Goal: Information Seeking & Learning: Learn about a topic

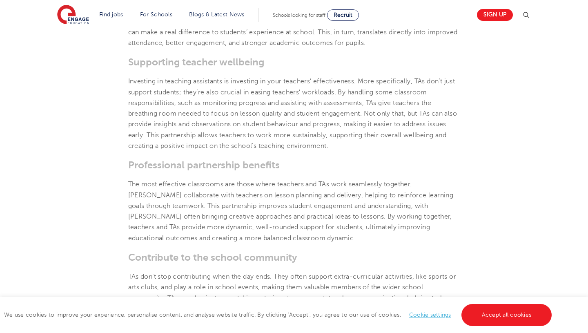
scroll to position [648, 0]
click at [285, 117] on p "Investing in teaching assistants is investing in your teachers’ effectiveness. …" at bounding box center [294, 113] width 332 height 75
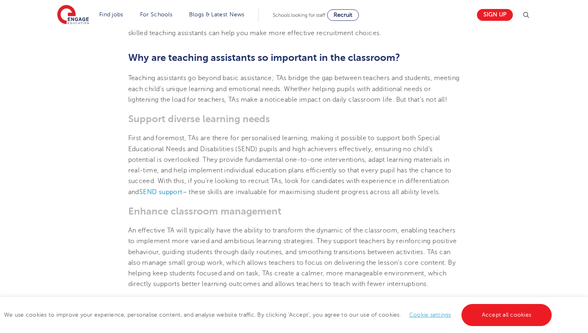
scroll to position [320, 0]
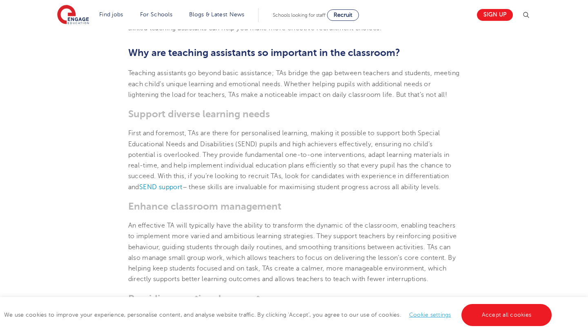
click at [252, 120] on span "Support diverse learning needs" at bounding box center [199, 113] width 142 height 11
copy span "Support diverse learning needs"
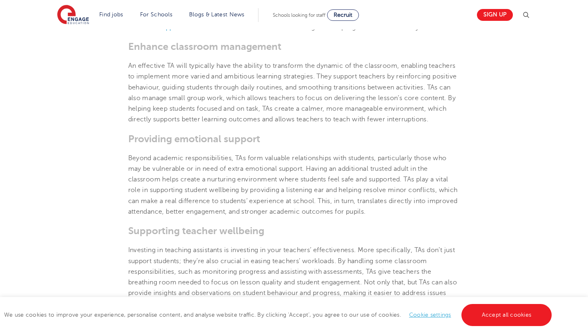
scroll to position [481, 0]
click at [231, 51] on span "Enhance classroom management" at bounding box center [204, 44] width 153 height 11
copy span "Enhance classroom management"
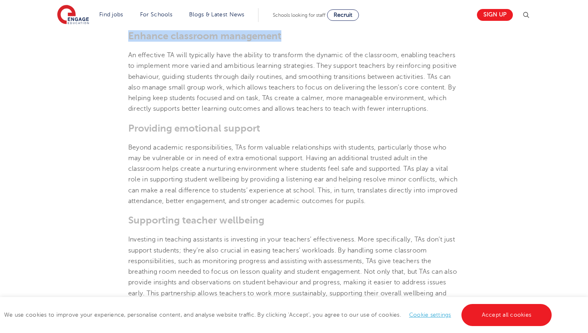
scroll to position [492, 0]
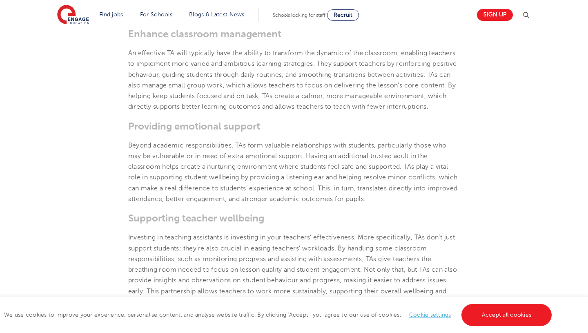
click at [249, 132] on span "Providing emotional support" at bounding box center [194, 125] width 132 height 11
copy span "Providing emotional support"
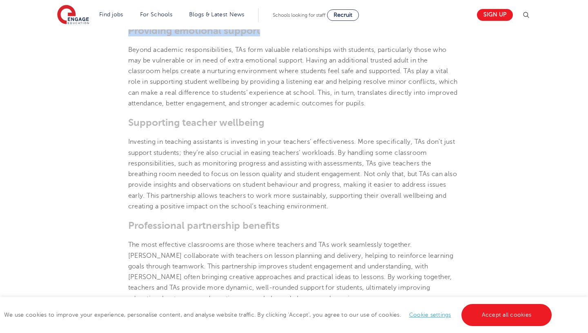
scroll to position [602, 0]
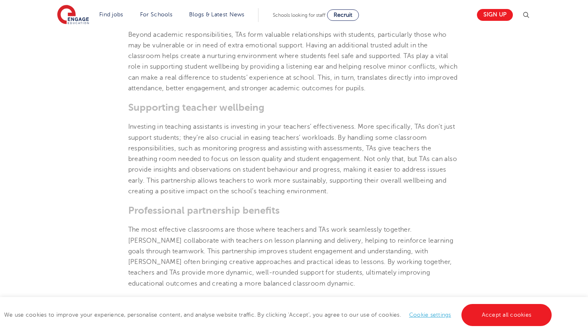
click at [252, 113] on span "Supporting teacher wellbeing" at bounding box center [196, 107] width 136 height 11
copy span "Supporting teacher wellbeing"
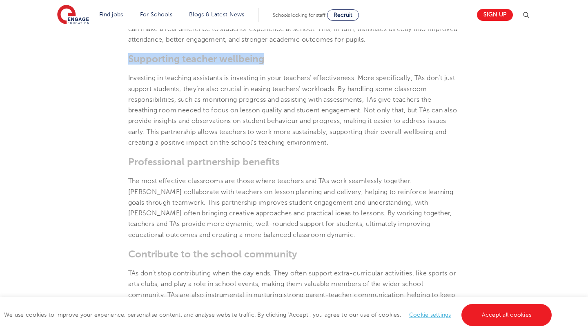
scroll to position [672, 0]
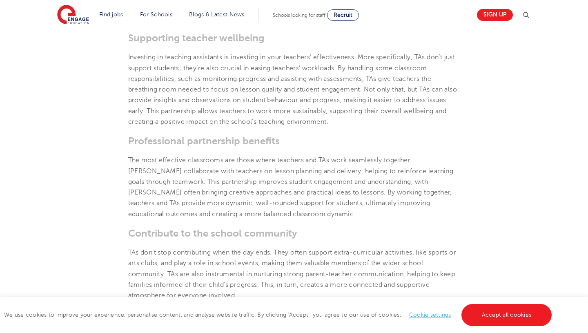
click at [267, 147] on span "Professional partnership benefits" at bounding box center [203, 140] width 151 height 11
copy span "Professional partnership benefits"
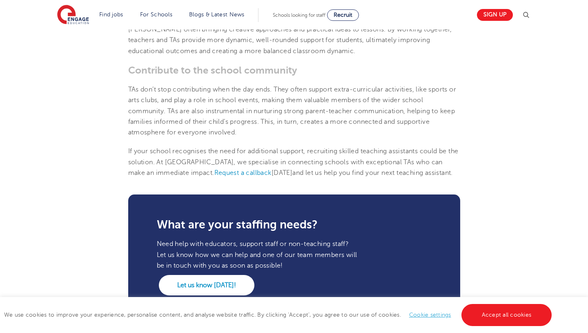
scroll to position [851, 0]
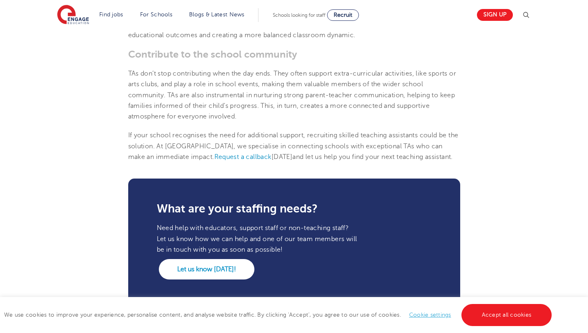
click at [258, 60] on span "Contribute to the school community" at bounding box center [212, 54] width 169 height 11
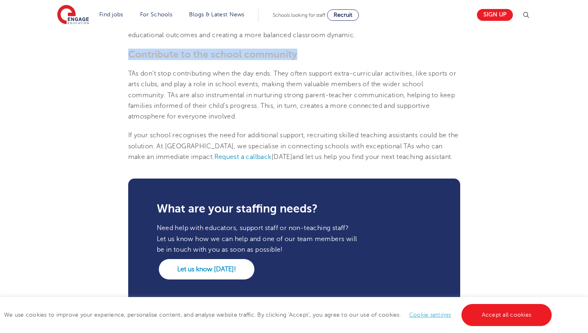
click at [258, 60] on span "Contribute to the school community" at bounding box center [212, 54] width 169 height 11
copy span "Contribute to the school community"
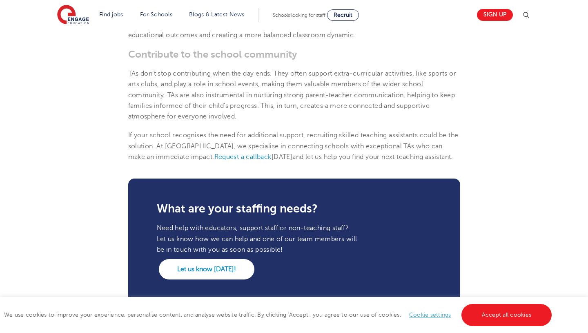
click at [252, 121] on p "TAs don’t stop contributing when the day ends. They often support extra-curricu…" at bounding box center [294, 94] width 332 height 53
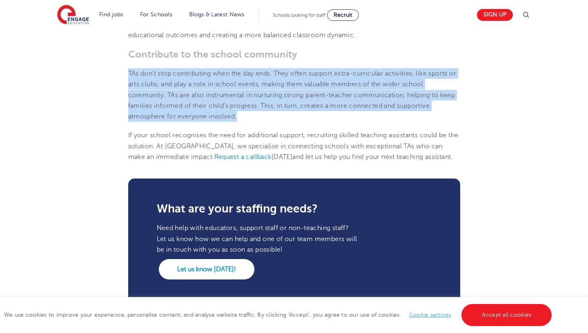
click at [252, 121] on p "TAs don’t stop contributing when the day ends. They often support extra-curricu…" at bounding box center [294, 94] width 332 height 53
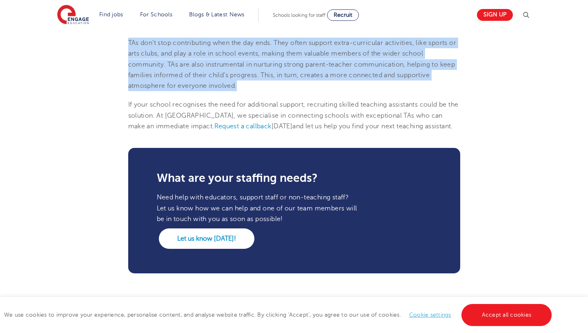
scroll to position [882, 0]
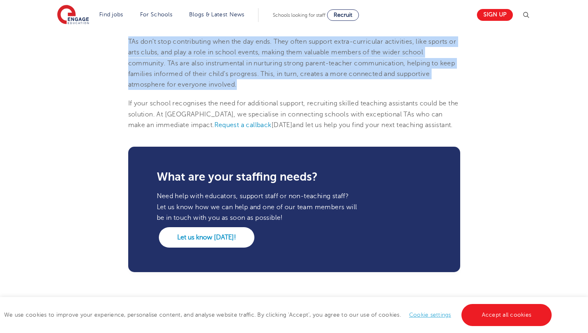
click at [257, 90] on p "TAs don’t stop contributing when the day ends. They often support extra-curricu…" at bounding box center [294, 62] width 332 height 53
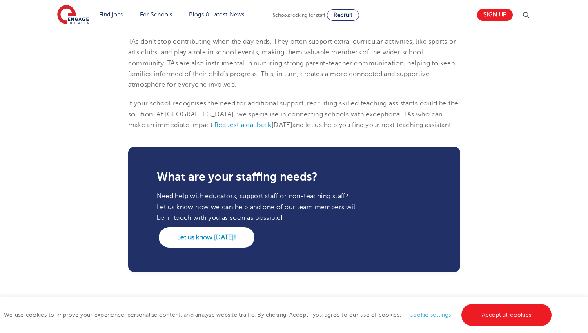
click at [257, 90] on p "TAs don’t stop contributing when the day ends. They often support extra-curricu…" at bounding box center [294, 62] width 332 height 53
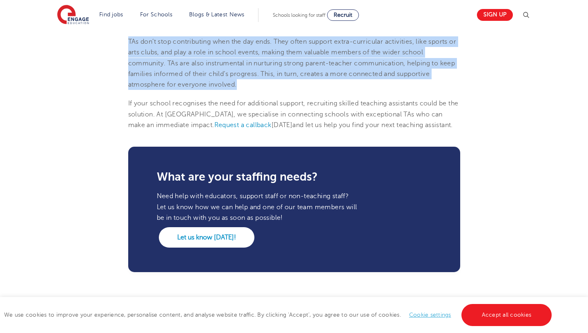
drag, startPoint x: 257, startPoint y: 102, endPoint x: 264, endPoint y: 100, distance: 7.5
click at [264, 90] on p "TAs don’t stop contributing when the day ends. They often support extra-curricu…" at bounding box center [294, 62] width 332 height 53
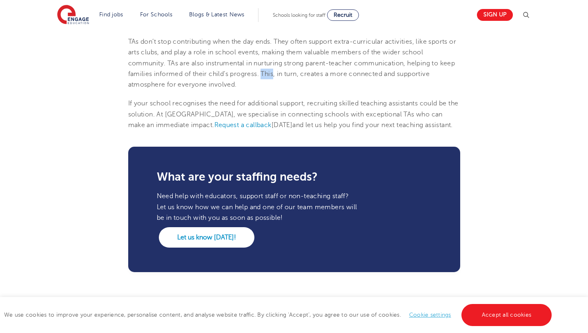
click at [264, 90] on p "TAs don’t stop contributing when the day ends. They often support extra-curricu…" at bounding box center [294, 62] width 332 height 53
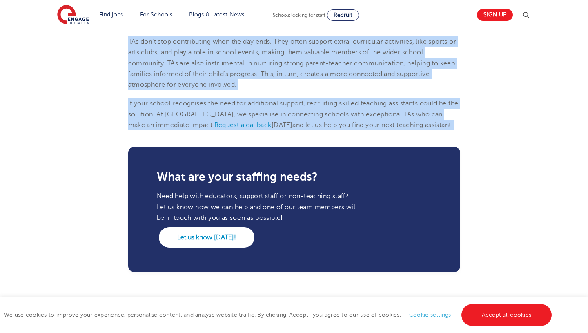
drag, startPoint x: 264, startPoint y: 100, endPoint x: 262, endPoint y: 135, distance: 35.2
click at [262, 129] on span "If your school recognises the need for additional support, recruiting skilled t…" at bounding box center [293, 114] width 330 height 29
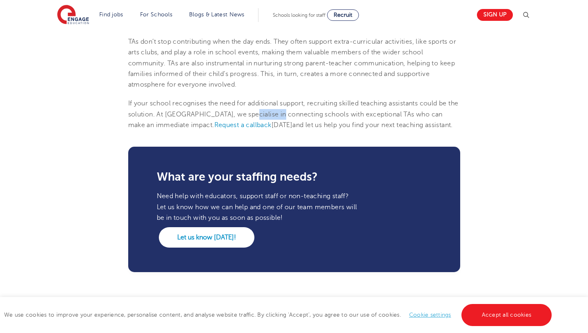
click at [262, 129] on span "If your school recognises the need for additional support, recruiting skilled t…" at bounding box center [293, 114] width 330 height 29
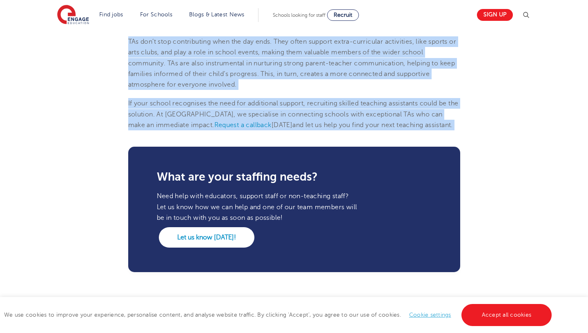
drag, startPoint x: 262, startPoint y: 135, endPoint x: 268, endPoint y: 100, distance: 35.7
click at [268, 90] on p "TAs don’t stop contributing when the day ends. They often support extra-curricu…" at bounding box center [294, 62] width 332 height 53
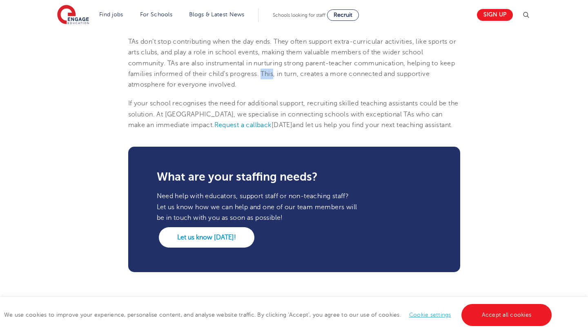
click at [268, 90] on p "TAs don’t stop contributing when the day ends. They often support extra-curricu…" at bounding box center [294, 62] width 332 height 53
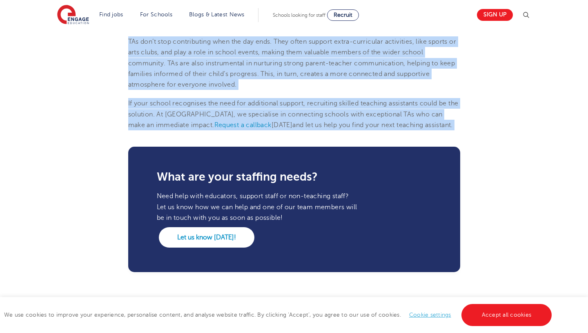
drag, startPoint x: 268, startPoint y: 100, endPoint x: 265, endPoint y: 138, distance: 38.9
click at [265, 129] on span "If your school recognises the need for additional support, recruiting skilled t…" at bounding box center [293, 114] width 330 height 29
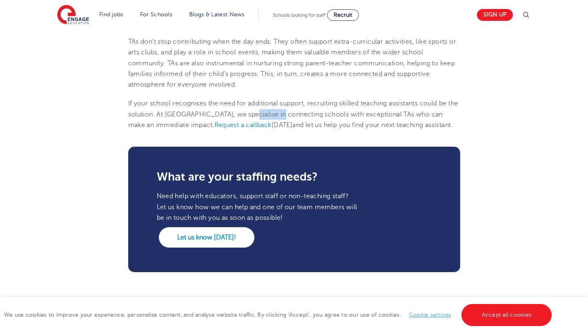
click at [265, 129] on span "If your school recognises the need for additional support, recruiting skilled t…" at bounding box center [293, 114] width 330 height 29
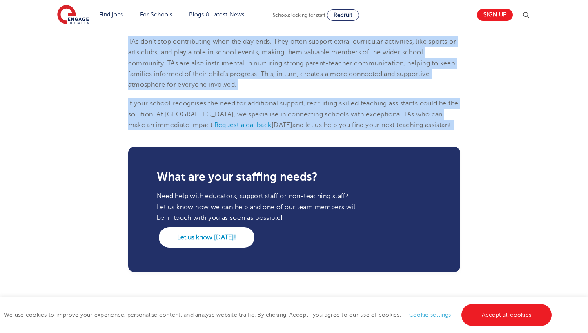
drag, startPoint x: 265, startPoint y: 138, endPoint x: 270, endPoint y: 102, distance: 36.6
click at [270, 90] on p "TAs don’t stop contributing when the day ends. They often support extra-curricu…" at bounding box center [294, 62] width 332 height 53
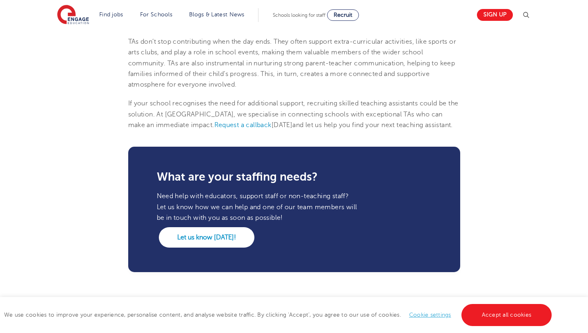
click at [270, 90] on p "TAs don’t stop contributing when the day ends. They often support extra-curricu…" at bounding box center [294, 62] width 332 height 53
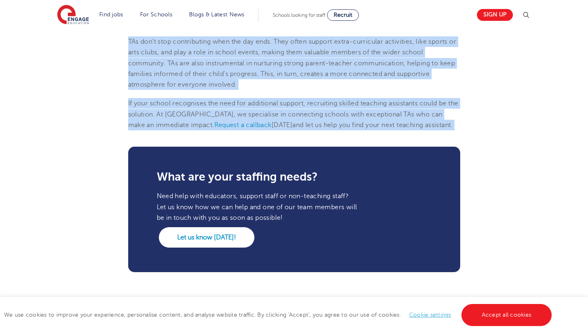
drag, startPoint x: 270, startPoint y: 102, endPoint x: 268, endPoint y: 138, distance: 36.4
click at [268, 129] on span "If your school recognises the need for additional support, recruiting skilled t…" at bounding box center [293, 114] width 330 height 29
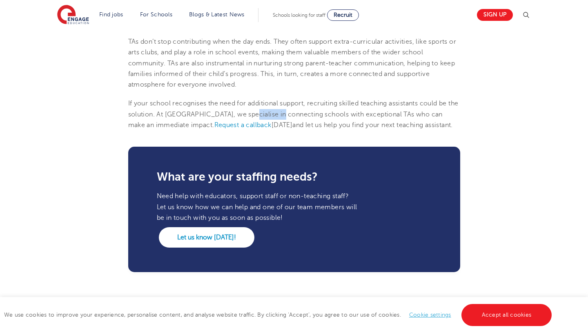
click at [268, 129] on span "If your school recognises the need for additional support, recruiting skilled t…" at bounding box center [293, 114] width 330 height 29
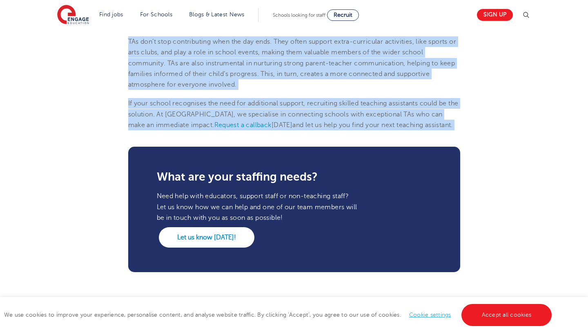
drag, startPoint x: 268, startPoint y: 138, endPoint x: 273, endPoint y: 108, distance: 30.7
click at [273, 90] on p "TAs don’t stop contributing when the day ends. They often support extra-curricu…" at bounding box center [294, 62] width 332 height 53
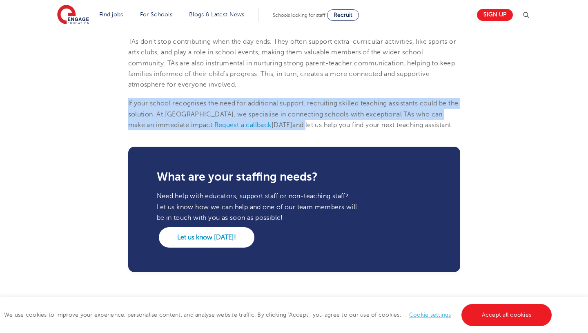
drag, startPoint x: 273, startPoint y: 108, endPoint x: 273, endPoint y: 143, distance: 34.7
click at [292, 129] on span "and let us help you find your next teaching assistant." at bounding box center [372, 124] width 160 height 7
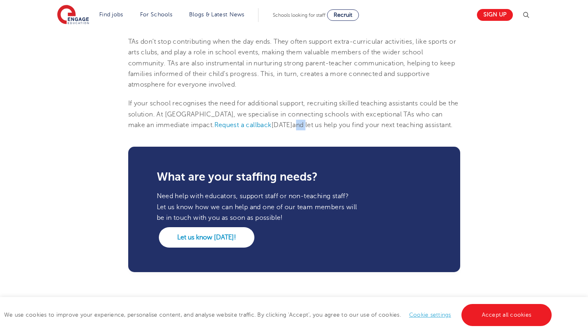
click at [292, 129] on span "and let us help you find your next teaching assistant." at bounding box center [372, 124] width 160 height 7
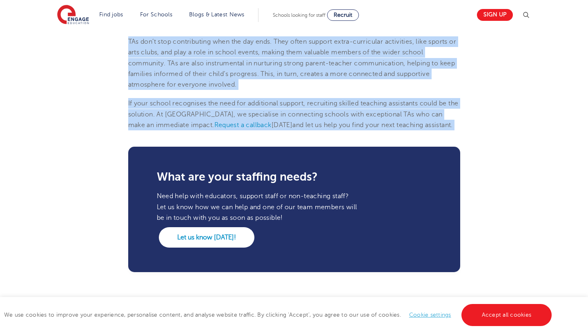
drag, startPoint x: 273, startPoint y: 143, endPoint x: 279, endPoint y: 102, distance: 40.9
click at [279, 90] on p "TAs don’t stop contributing when the day ends. They often support extra-curricu…" at bounding box center [294, 62] width 332 height 53
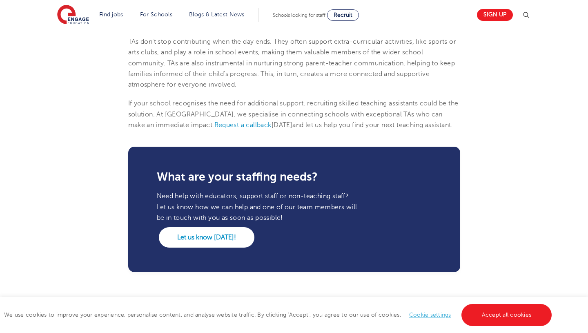
click at [279, 90] on p "TAs don’t stop contributing when the day ends. They often support extra-curricu…" at bounding box center [294, 62] width 332 height 53
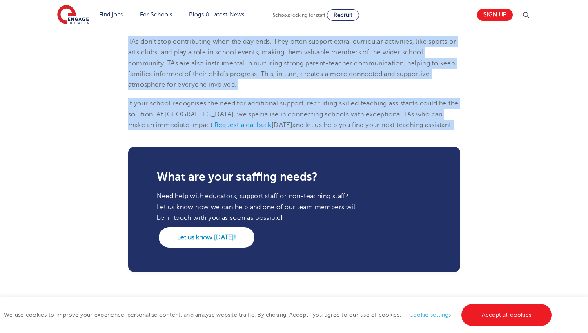
drag, startPoint x: 279, startPoint y: 102, endPoint x: 278, endPoint y: 134, distance: 31.8
click at [278, 129] on span "If your school recognises the need for additional support, recruiting skilled t…" at bounding box center [293, 114] width 330 height 29
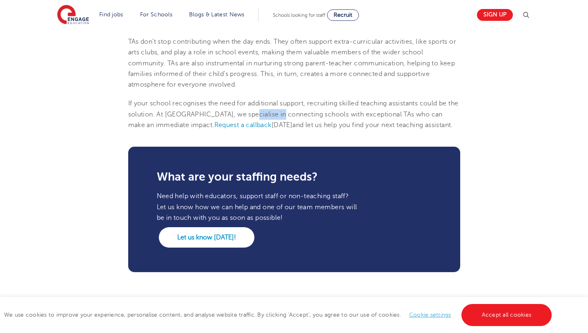
click at [278, 129] on span "If your school recognises the need for additional support, recruiting skilled t…" at bounding box center [293, 114] width 330 height 29
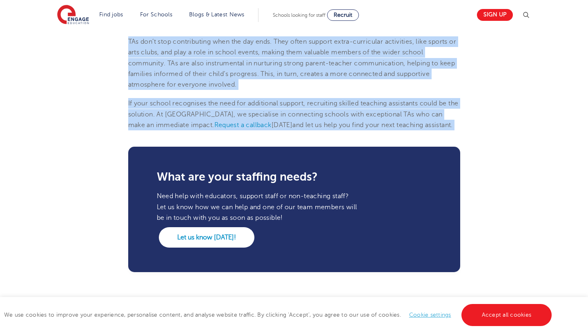
drag, startPoint x: 278, startPoint y: 134, endPoint x: 282, endPoint y: 98, distance: 37.0
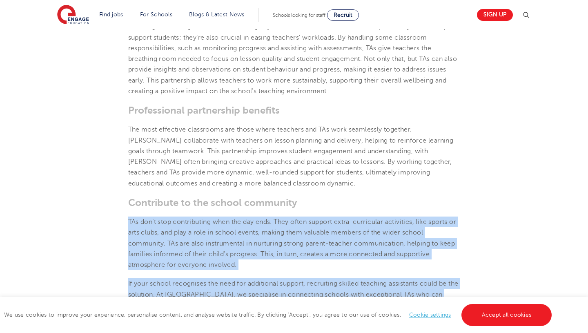
scroll to position [696, 0]
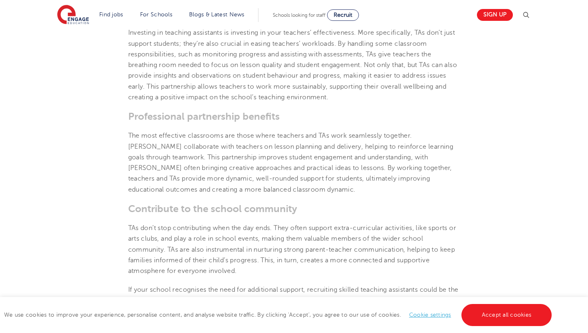
click at [272, 177] on span "The most effective classrooms are those where teachers and TAs work seamlessly …" at bounding box center [290, 162] width 325 height 61
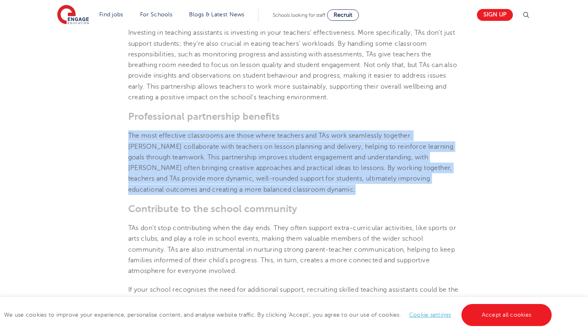
click at [272, 177] on span "The most effective classrooms are those where teachers and TAs work seamlessly …" at bounding box center [290, 162] width 325 height 61
click at [273, 191] on span "The most effective classrooms are those where teachers and TAs work seamlessly …" at bounding box center [290, 162] width 325 height 61
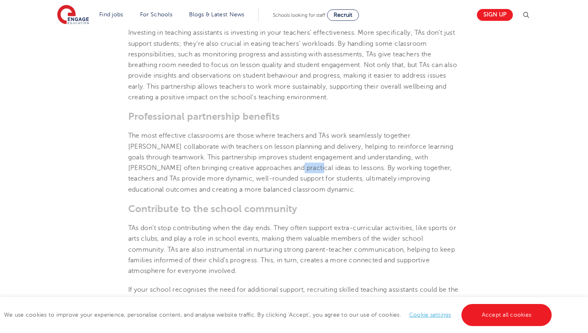
click at [273, 191] on span "The most effective classrooms are those where teachers and TAs work seamlessly …" at bounding box center [290, 162] width 325 height 61
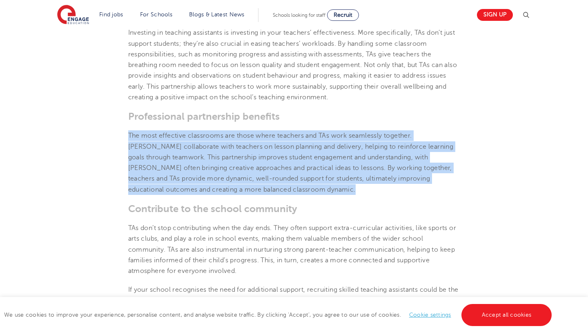
click at [273, 191] on span "The most effective classrooms are those where teachers and TAs work seamlessly …" at bounding box center [290, 162] width 325 height 61
click at [273, 195] on p "The most effective classrooms are those where teachers and TAs work seamlessly …" at bounding box center [294, 162] width 332 height 64
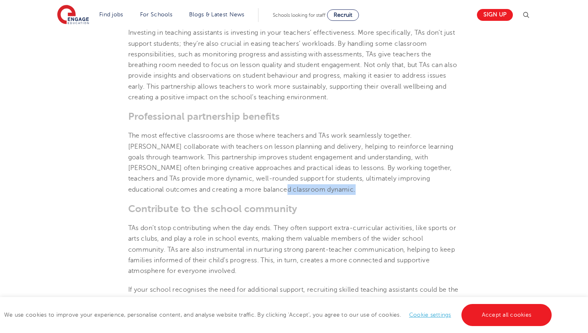
click at [273, 195] on p "The most effective classrooms are those where teachers and TAs work seamlessly …" at bounding box center [294, 162] width 332 height 64
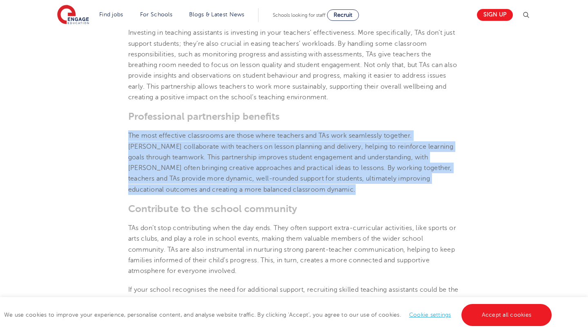
click at [273, 195] on p "The most effective classrooms are those where teachers and TAs work seamlessly …" at bounding box center [294, 162] width 332 height 64
click at [277, 195] on p "The most effective classrooms are those where teachers and TAs work seamlessly …" at bounding box center [294, 162] width 332 height 64
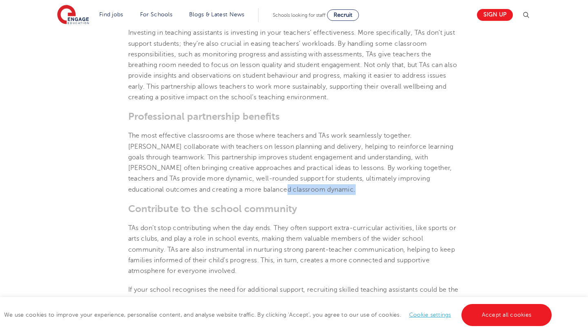
click at [277, 195] on p "The most effective classrooms are those where teachers and TAs work seamlessly …" at bounding box center [294, 162] width 332 height 64
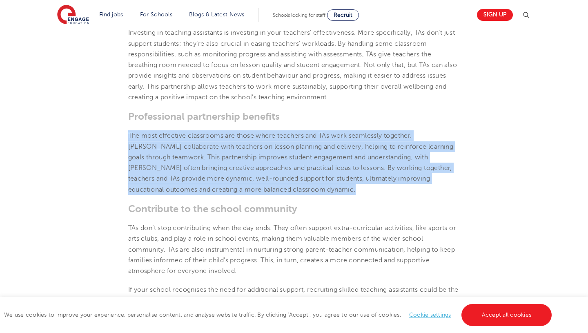
click at [277, 195] on p "The most effective classrooms are those where teachers and TAs work seamlessly …" at bounding box center [294, 162] width 332 height 64
click at [279, 195] on p "The most effective classrooms are those where teachers and TAs work seamlessly …" at bounding box center [294, 162] width 332 height 64
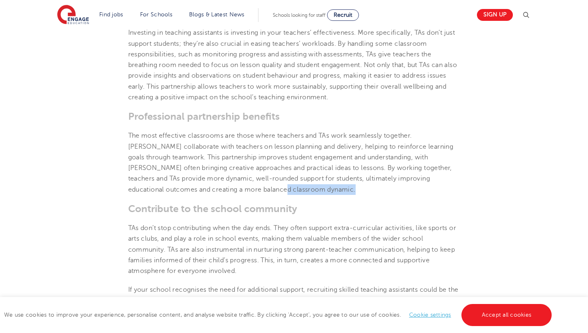
click at [279, 195] on p "The most effective classrooms are those where teachers and TAs work seamlessly …" at bounding box center [294, 162] width 332 height 64
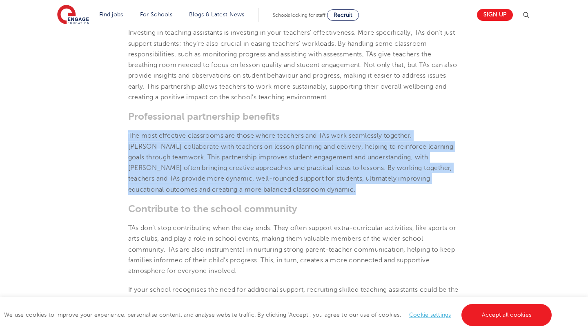
click at [279, 195] on p "The most effective classrooms are those where teachers and TAs work seamlessly …" at bounding box center [294, 162] width 332 height 64
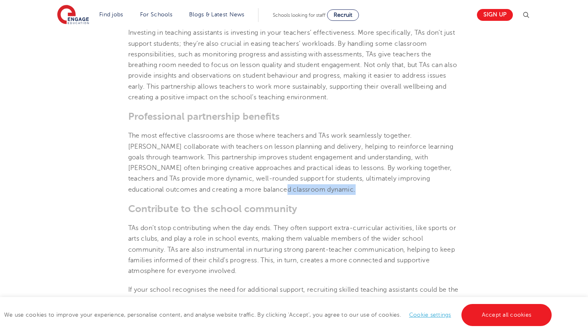
click at [279, 195] on p "The most effective classrooms are those where teachers and TAs work seamlessly …" at bounding box center [294, 162] width 332 height 64
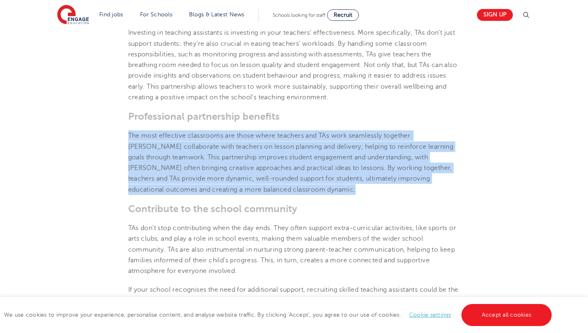
click at [279, 195] on p "The most effective classrooms are those where teachers and TAs work seamlessly …" at bounding box center [294, 162] width 332 height 64
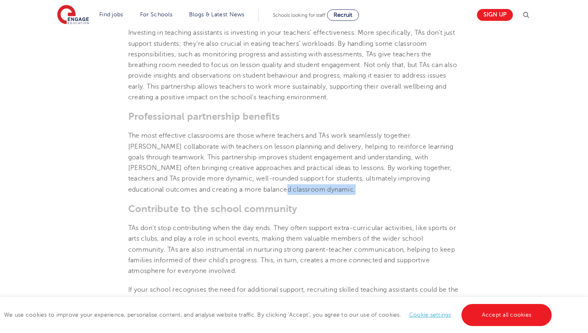
click at [279, 195] on p "The most effective classrooms are those where teachers and TAs work seamlessly …" at bounding box center [294, 162] width 332 height 64
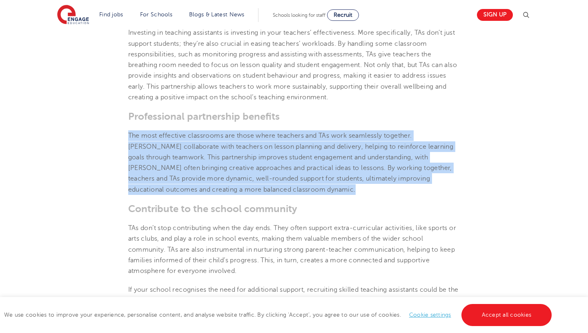
drag, startPoint x: 279, startPoint y: 208, endPoint x: 283, endPoint y: 205, distance: 4.4
click at [283, 195] on p "The most effective classrooms are those where teachers and TAs work seamlessly …" at bounding box center [294, 162] width 332 height 64
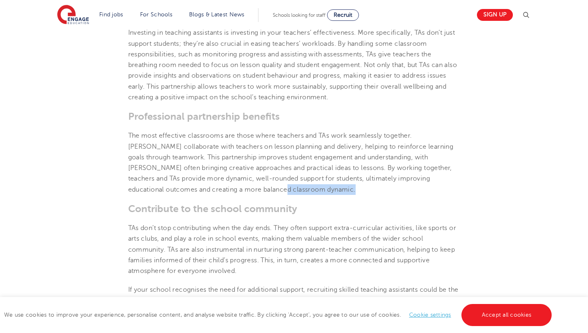
click at [283, 195] on p "The most effective classrooms are those where teachers and TAs work seamlessly …" at bounding box center [294, 162] width 332 height 64
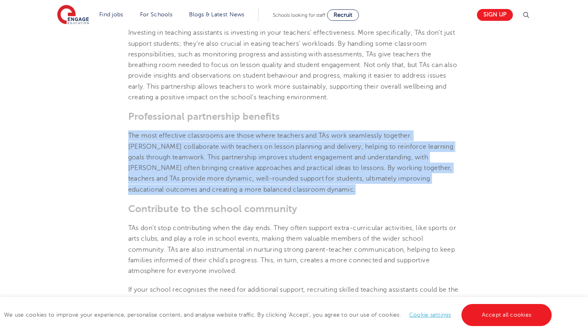
drag, startPoint x: 283, startPoint y: 205, endPoint x: 295, endPoint y: 155, distance: 52.0
click at [295, 155] on p "The most effective classrooms are those where teachers and TAs work seamlessly …" at bounding box center [294, 162] width 332 height 64
click at [296, 166] on span "The most effective classrooms are those where teachers and TAs work seamlessly …" at bounding box center [290, 162] width 325 height 61
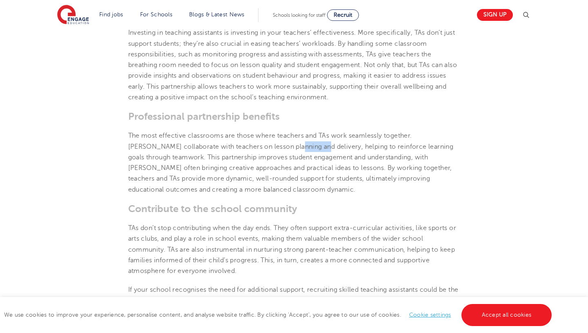
click at [296, 166] on span "The most effective classrooms are those where teachers and TAs work seamlessly …" at bounding box center [290, 162] width 325 height 61
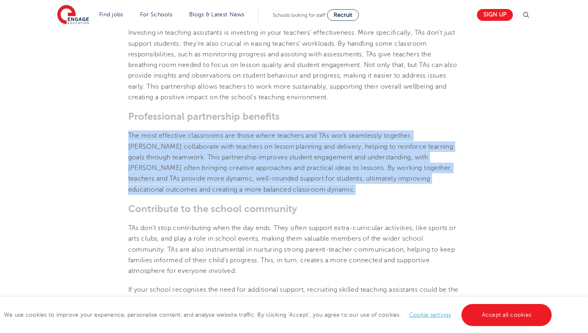
click at [296, 166] on span "The most effective classrooms are those where teachers and TAs work seamlessly …" at bounding box center [290, 162] width 325 height 61
click at [298, 175] on span "The most effective classrooms are those where teachers and TAs work seamlessly …" at bounding box center [290, 162] width 325 height 61
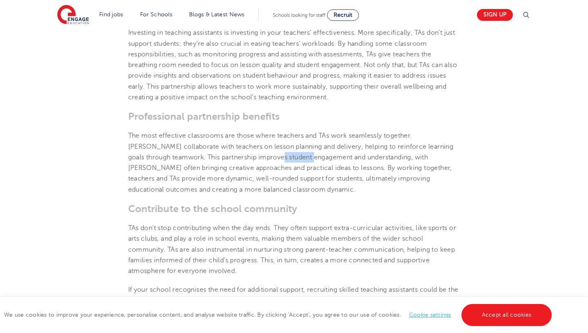
click at [298, 175] on span "The most effective classrooms are those where teachers and TAs work seamlessly …" at bounding box center [290, 162] width 325 height 61
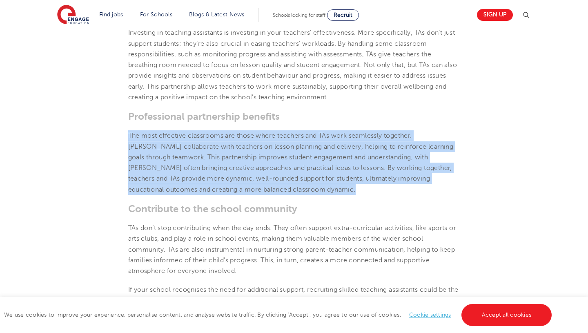
drag, startPoint x: 298, startPoint y: 175, endPoint x: 295, endPoint y: 201, distance: 26.0
click at [295, 193] on span "The most effective classrooms are those where teachers and TAs work seamlessly …" at bounding box center [290, 162] width 325 height 61
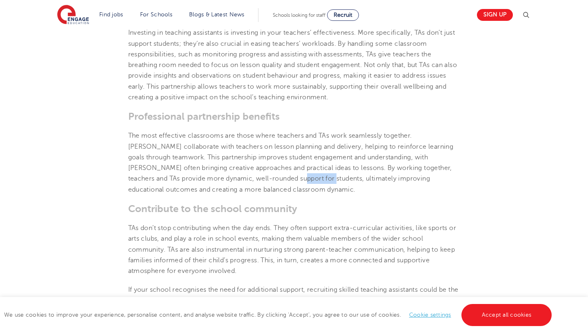
click at [295, 193] on span "The most effective classrooms are those where teachers and TAs work seamlessly …" at bounding box center [290, 162] width 325 height 61
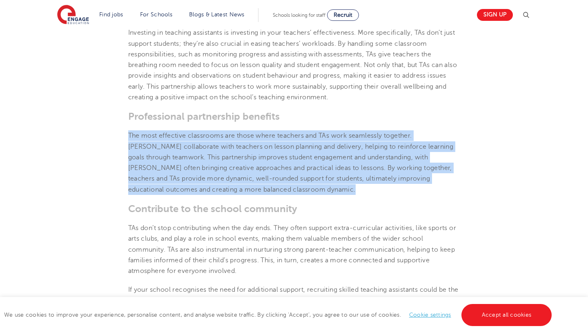
drag, startPoint x: 295, startPoint y: 201, endPoint x: 301, endPoint y: 190, distance: 12.8
click at [301, 190] on span "The most effective classrooms are those where teachers and TAs work seamlessly …" at bounding box center [290, 162] width 325 height 61
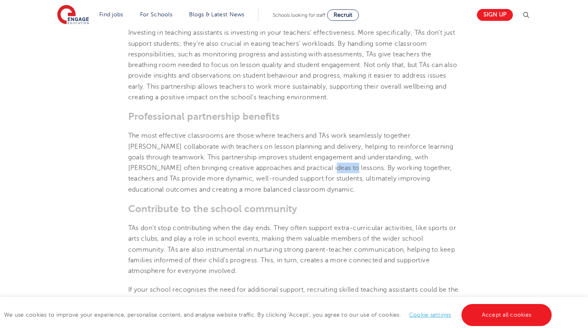
click at [301, 190] on span "The most effective classrooms are those where teachers and TAs work seamlessly …" at bounding box center [290, 162] width 325 height 61
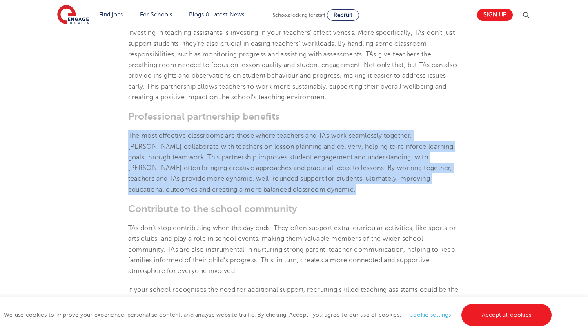
drag, startPoint x: 301, startPoint y: 190, endPoint x: 304, endPoint y: 202, distance: 12.6
click at [304, 193] on span "The most effective classrooms are those where teachers and TAs work seamlessly …" at bounding box center [290, 162] width 325 height 61
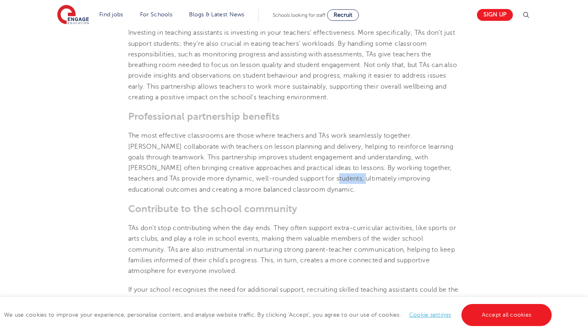
click at [304, 193] on span "The most effective classrooms are those where teachers and TAs work seamlessly …" at bounding box center [290, 162] width 325 height 61
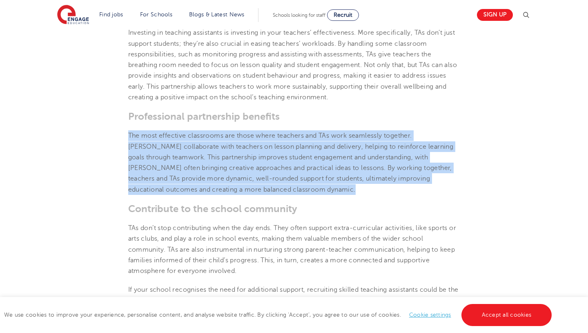
click at [304, 193] on span "The most effective classrooms are those where teachers and TAs work seamlessly …" at bounding box center [290, 162] width 325 height 61
click at [304, 195] on p "The most effective classrooms are those where teachers and TAs work seamlessly …" at bounding box center [294, 162] width 332 height 64
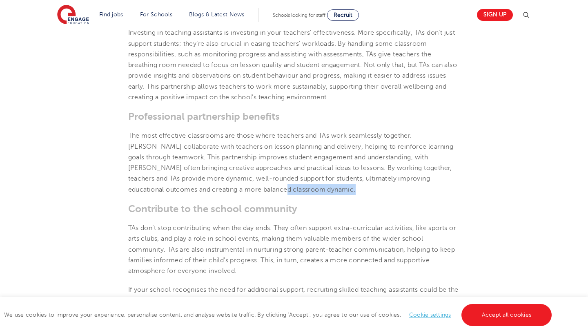
click at [304, 195] on p "The most effective classrooms are those where teachers and TAs work seamlessly …" at bounding box center [294, 162] width 332 height 64
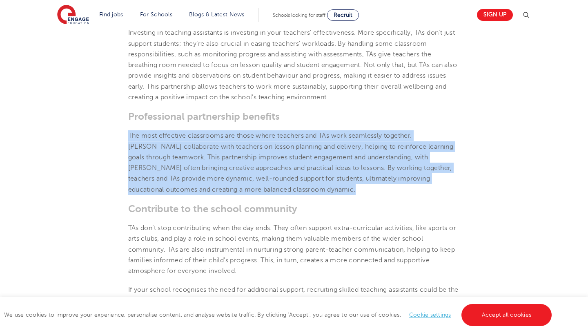
click at [304, 195] on p "The most effective classrooms are those where teachers and TAs work seamlessly …" at bounding box center [294, 162] width 332 height 64
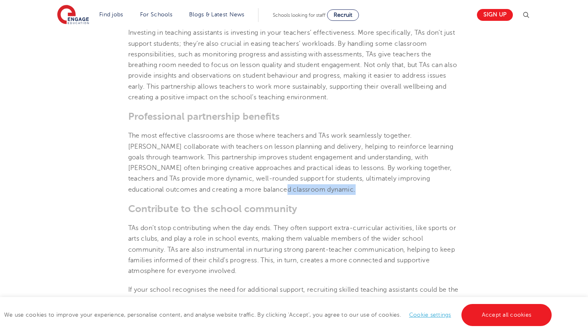
click at [304, 195] on p "The most effective classrooms are those where teachers and TAs work seamlessly …" at bounding box center [294, 162] width 332 height 64
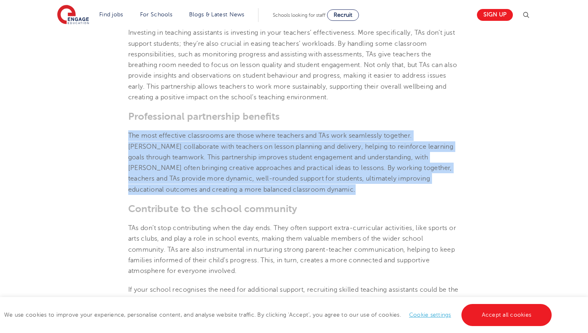
click at [304, 195] on p "The most effective classrooms are those where teachers and TAs work seamlessly …" at bounding box center [294, 162] width 332 height 64
click at [305, 193] on span "The most effective classrooms are those where teachers and TAs work seamlessly …" at bounding box center [290, 162] width 325 height 61
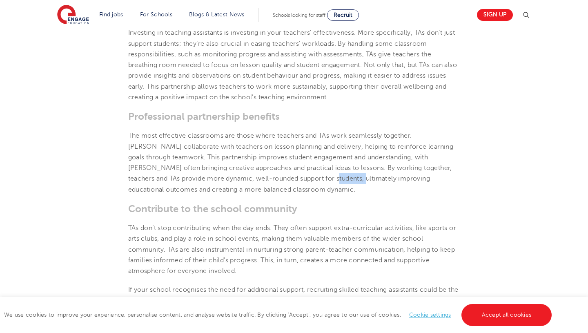
click at [305, 193] on span "The most effective classrooms are those where teachers and TAs work seamlessly …" at bounding box center [290, 162] width 325 height 61
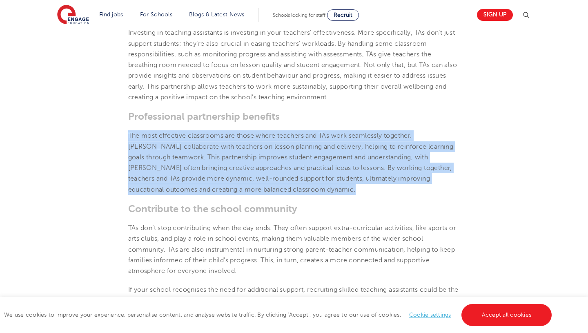
click at [305, 193] on span "The most effective classrooms are those where teachers and TAs work seamlessly …" at bounding box center [290, 162] width 325 height 61
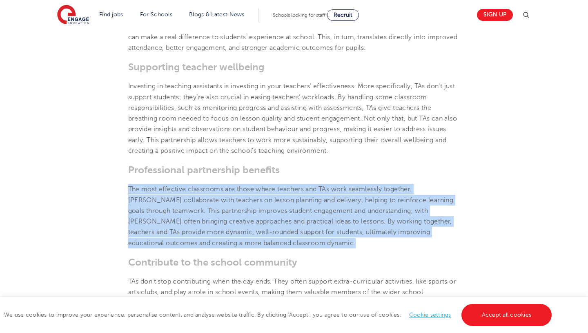
scroll to position [639, 0]
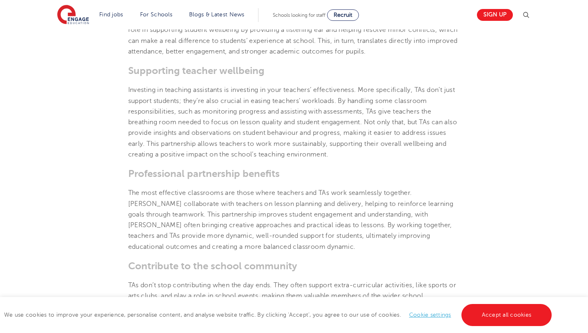
click at [306, 151] on span "Investing in teaching assistants is investing in your teachers’ effectiveness. …" at bounding box center [292, 122] width 329 height 72
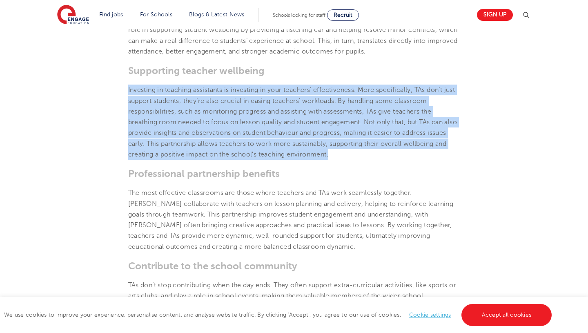
click at [306, 151] on span "Investing in teaching assistants is investing in your teachers’ effectiveness. …" at bounding box center [292, 122] width 329 height 72
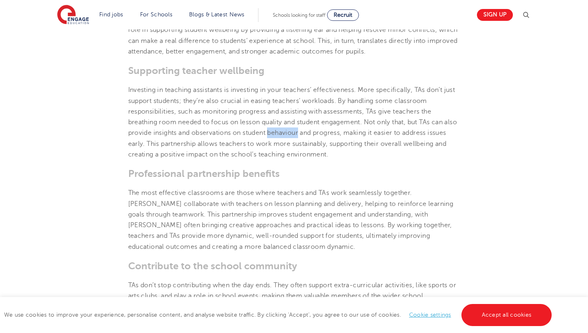
click at [306, 151] on span "Investing in teaching assistants is investing in your teachers’ effectiveness. …" at bounding box center [292, 122] width 329 height 72
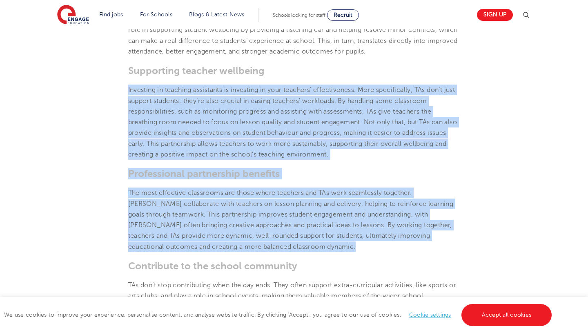
drag, startPoint x: 306, startPoint y: 151, endPoint x: 295, endPoint y: 225, distance: 74.3
click at [295, 225] on section "[DATE] The Importance of Teaching Assistants – A guide The demands on UK school…" at bounding box center [294, 69] width 495 height 966
click at [295, 225] on span "The most effective classrooms are those where teachers and TAs work seamlessly …" at bounding box center [290, 219] width 325 height 61
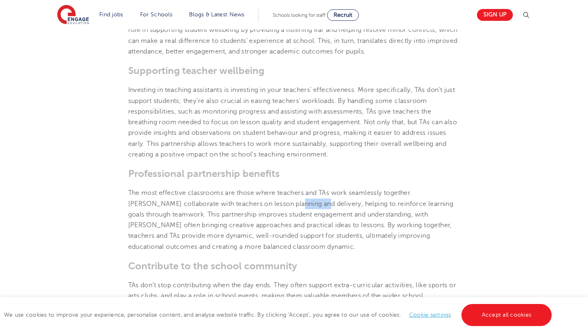
click at [295, 225] on span "The most effective classrooms are those where teachers and TAs work seamlessly …" at bounding box center [290, 219] width 325 height 61
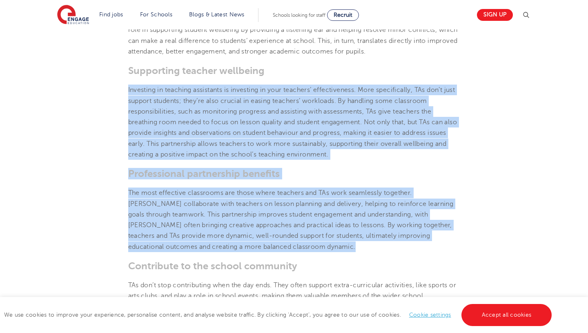
drag, startPoint x: 295, startPoint y: 225, endPoint x: 304, endPoint y: 157, distance: 68.8
click at [304, 157] on section "[DATE] The Importance of Teaching Assistants – A guide The demands on UK school…" at bounding box center [294, 69] width 495 height 966
click at [304, 157] on span "Investing in teaching assistants is investing in your teachers’ effectiveness. …" at bounding box center [292, 122] width 329 height 72
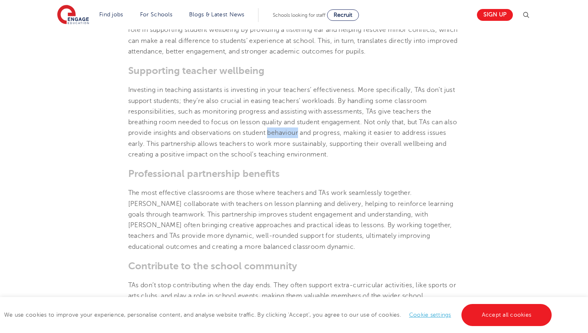
click at [304, 157] on span "Investing in teaching assistants is investing in your teachers’ effectiveness. …" at bounding box center [292, 122] width 329 height 72
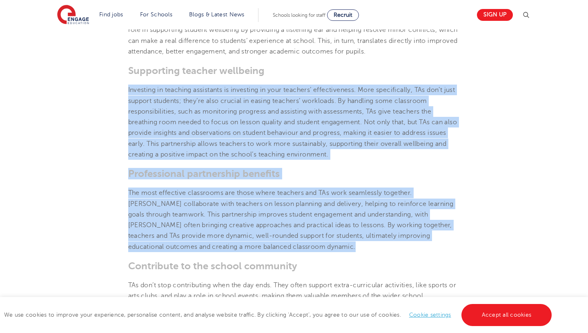
drag, startPoint x: 304, startPoint y: 157, endPoint x: 301, endPoint y: 224, distance: 67.8
click at [301, 224] on section "[DATE] The Importance of Teaching Assistants – A guide The demands on UK school…" at bounding box center [294, 69] width 495 height 966
click at [308, 155] on span "Investing in teaching assistants is investing in your teachers’ effectiveness. …" at bounding box center [292, 122] width 329 height 72
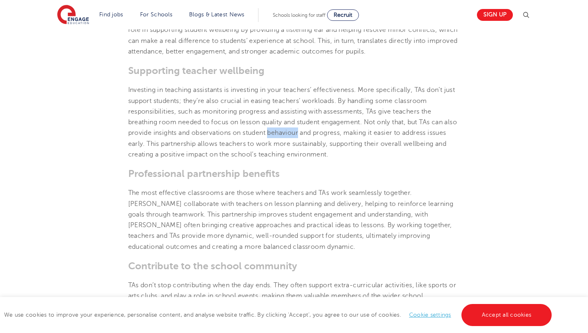
click at [308, 155] on span "Investing in teaching assistants is investing in your teachers’ effectiveness. …" at bounding box center [292, 122] width 329 height 72
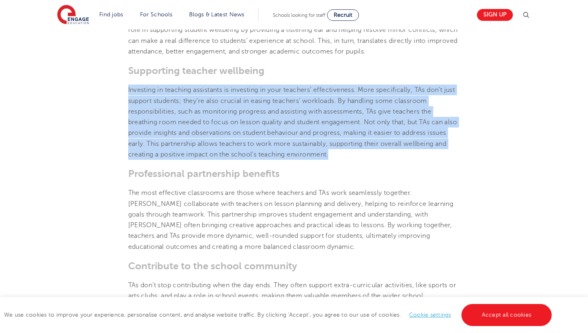
click at [308, 155] on span "Investing in teaching assistants is investing in your teachers’ effectiveness. …" at bounding box center [292, 122] width 329 height 72
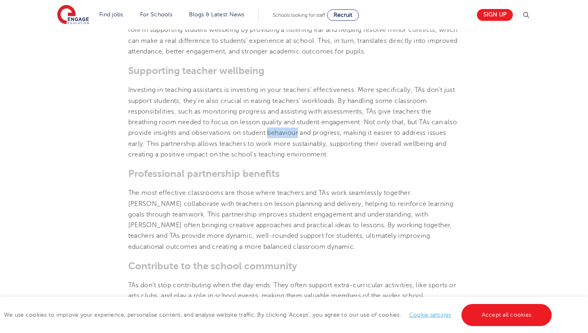
click at [308, 155] on span "Investing in teaching assistants is investing in your teachers’ effectiveness. …" at bounding box center [292, 122] width 329 height 72
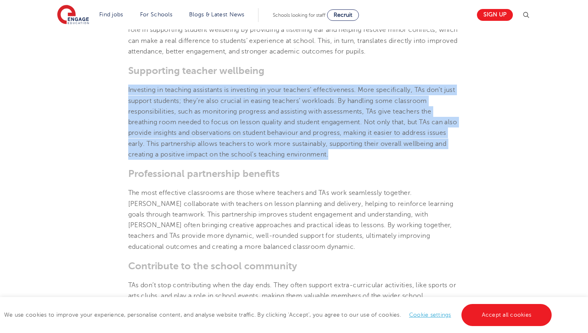
drag, startPoint x: 308, startPoint y: 155, endPoint x: 313, endPoint y: 165, distance: 10.6
click at [313, 158] on span "Investing in teaching assistants is investing in your teachers’ effectiveness. …" at bounding box center [292, 122] width 329 height 72
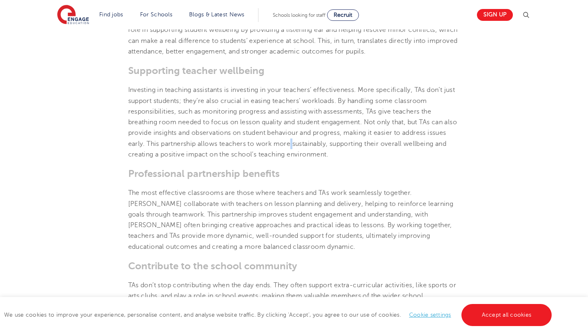
click at [313, 158] on span "Investing in teaching assistants is investing in your teachers’ effectiveness. …" at bounding box center [292, 122] width 329 height 72
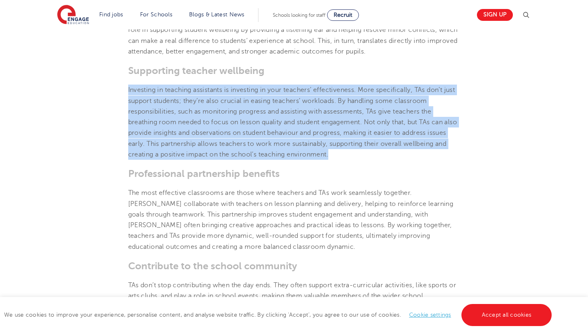
click at [313, 158] on span "Investing in teaching assistants is investing in your teachers’ effectiveness. …" at bounding box center [292, 122] width 329 height 72
click at [314, 158] on span "Investing in teaching assistants is investing in your teachers’ effectiveness. …" at bounding box center [292, 122] width 329 height 72
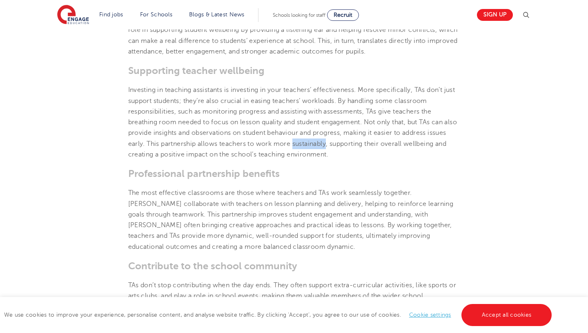
click at [314, 158] on span "Investing in teaching assistants is investing in your teachers’ effectiveness. …" at bounding box center [292, 122] width 329 height 72
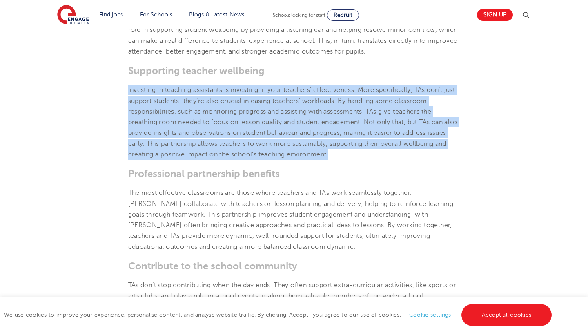
click at [314, 158] on span "Investing in teaching assistants is investing in your teachers’ effectiveness. …" at bounding box center [292, 122] width 329 height 72
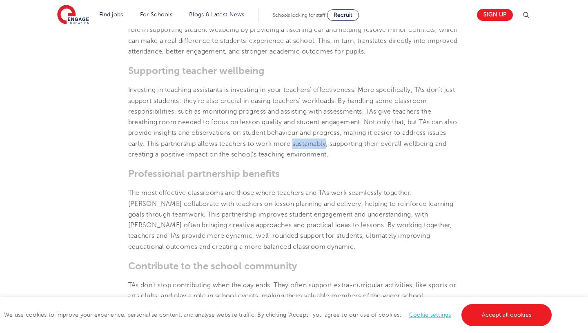
click at [314, 158] on span "Investing in teaching assistants is investing in your teachers’ effectiveness. …" at bounding box center [292, 122] width 329 height 72
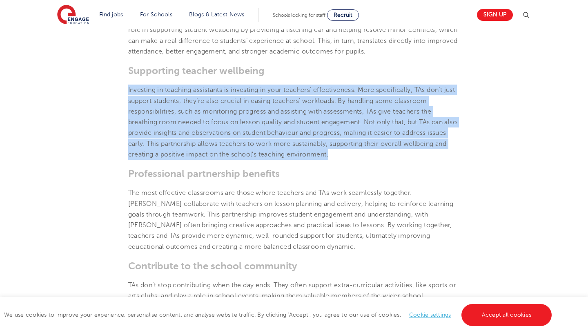
click at [314, 158] on span "Investing in teaching assistants is investing in your teachers’ effectiveness. …" at bounding box center [292, 122] width 329 height 72
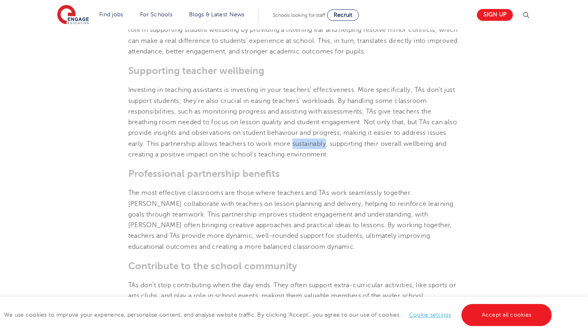
click at [314, 158] on span "Investing in teaching assistants is investing in your teachers’ effectiveness. …" at bounding box center [292, 122] width 329 height 72
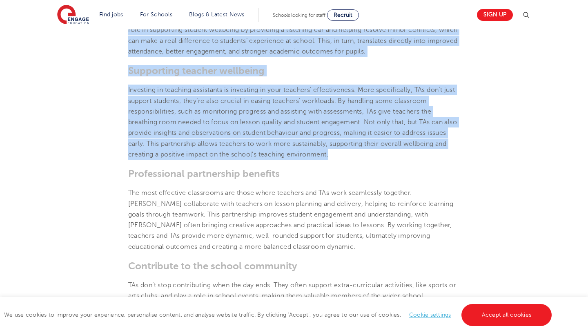
drag, startPoint x: 314, startPoint y: 162, endPoint x: 344, endPoint y: 75, distance: 91.8
click at [344, 75] on section "[DATE] The Importance of Teaching Assistants – A guide The demands on UK school…" at bounding box center [294, 69] width 495 height 966
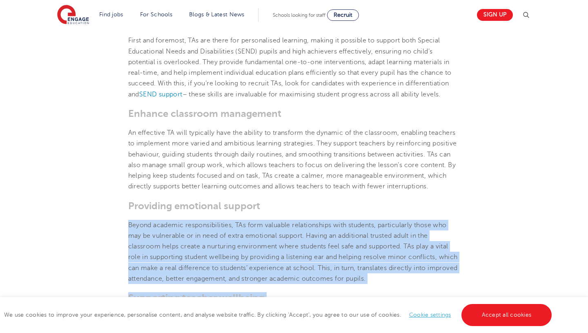
scroll to position [389, 0]
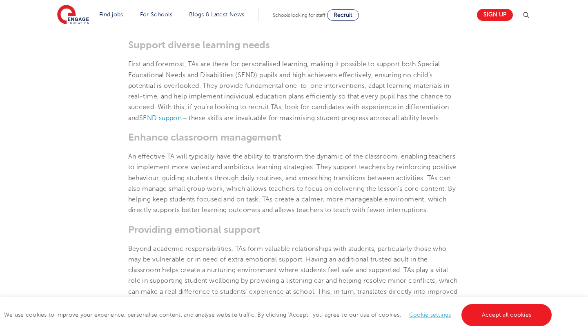
click at [309, 161] on p "An effective TA will typically have the ability to transform the dynamic of the…" at bounding box center [294, 183] width 332 height 64
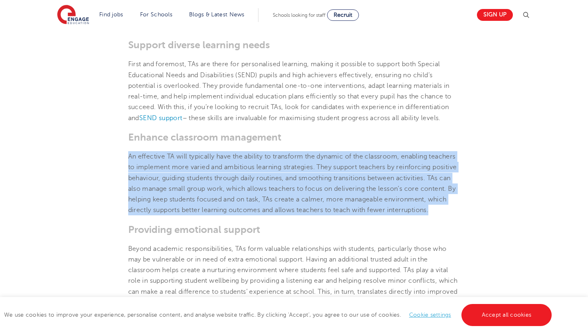
click at [309, 161] on p "An effective TA will typically have the ability to transform the dynamic of the…" at bounding box center [294, 183] width 332 height 64
click at [307, 189] on span "An effective TA will typically have the ability to transform the dynamic of the…" at bounding box center [292, 183] width 329 height 61
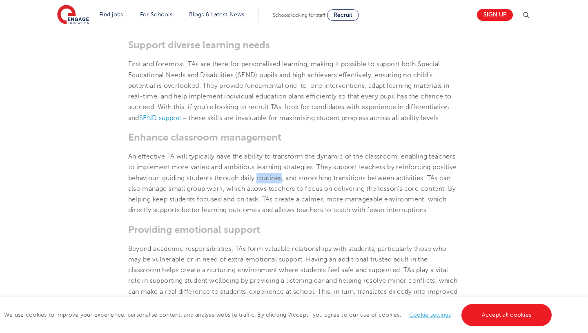
click at [307, 189] on span "An effective TA will typically have the ability to transform the dynamic of the…" at bounding box center [292, 183] width 329 height 61
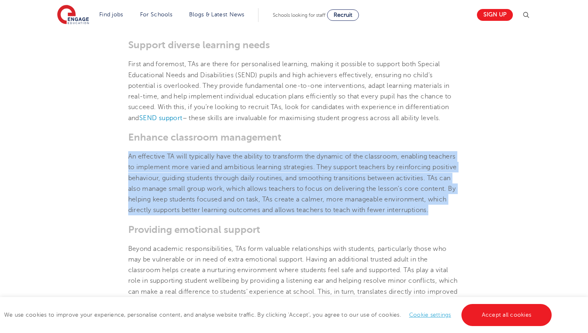
click at [307, 189] on span "An effective TA will typically have the ability to transform the dynamic of the…" at bounding box center [292, 183] width 329 height 61
click at [307, 212] on span "An effective TA will typically have the ability to transform the dynamic of the…" at bounding box center [292, 183] width 329 height 61
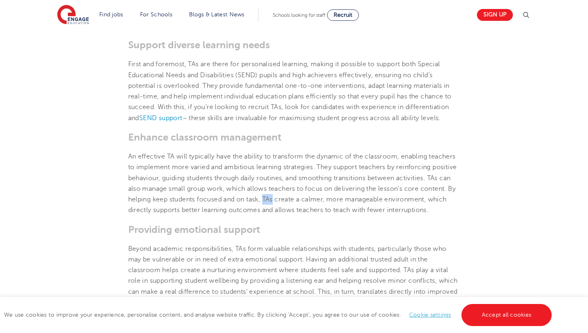
click at [307, 212] on span "An effective TA will typically have the ability to transform the dynamic of the…" at bounding box center [292, 183] width 329 height 61
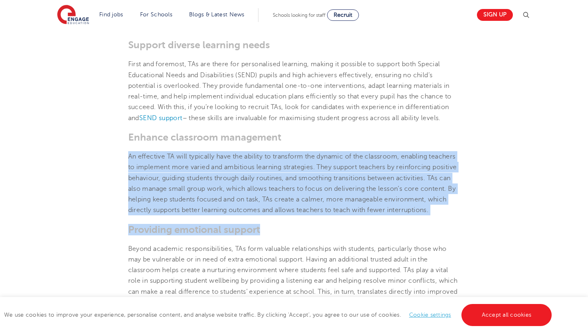
drag, startPoint x: 307, startPoint y: 212, endPoint x: 304, endPoint y: 255, distance: 43.8
click at [304, 255] on section "[DATE] The Importance of Teaching Assistants – A guide The demands on UK school…" at bounding box center [294, 320] width 495 height 966
click at [304, 235] on h3 "Providing emotional support" at bounding box center [294, 229] width 332 height 11
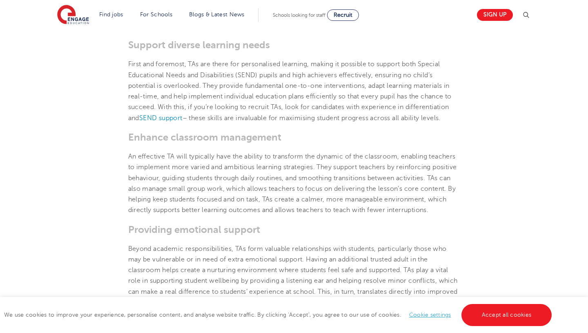
click at [304, 235] on h3 "Providing emotional support" at bounding box center [294, 229] width 332 height 11
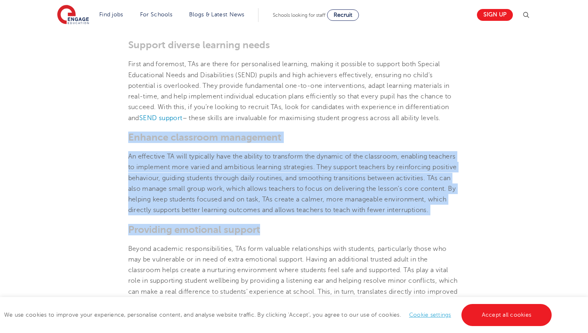
drag, startPoint x: 304, startPoint y: 255, endPoint x: 333, endPoint y: 148, distance: 111.5
click at [333, 148] on section "[DATE] The Importance of Teaching Assistants – A guide The demands on UK school…" at bounding box center [294, 320] width 495 height 966
click at [333, 143] on h3 "Enhance classroom management" at bounding box center [294, 136] width 332 height 11
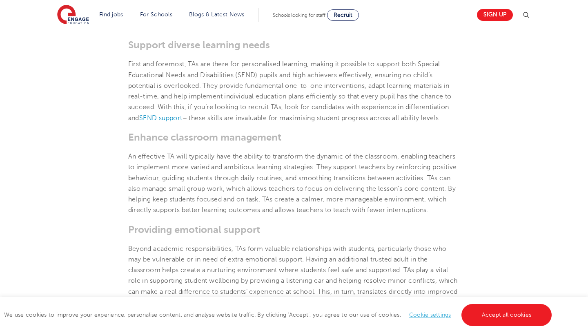
click at [333, 143] on h3 "Enhance classroom management" at bounding box center [294, 136] width 332 height 11
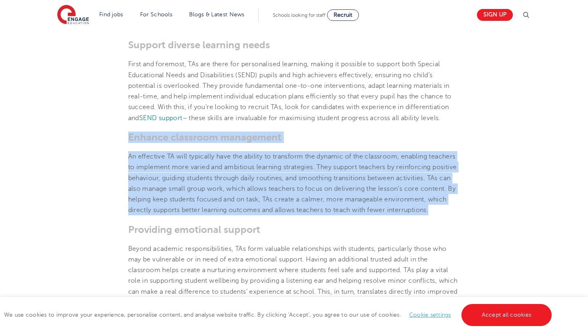
drag, startPoint x: 333, startPoint y: 148, endPoint x: 321, endPoint y: 204, distance: 57.9
click at [321, 204] on section "[DATE] The Importance of Teaching Assistants – A guide The demands on UK school…" at bounding box center [294, 320] width 495 height 966
click at [321, 204] on p "An effective TA will typically have the ability to transform the dynamic of the…" at bounding box center [294, 183] width 332 height 64
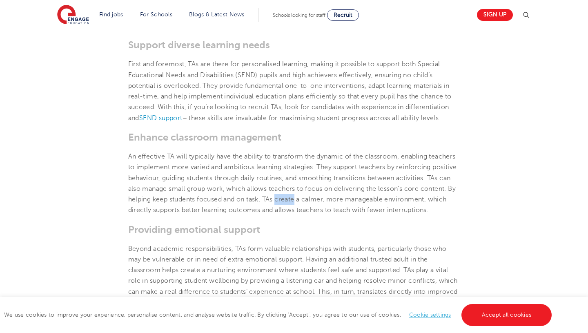
click at [321, 204] on p "An effective TA will typically have the ability to transform the dynamic of the…" at bounding box center [294, 183] width 332 height 64
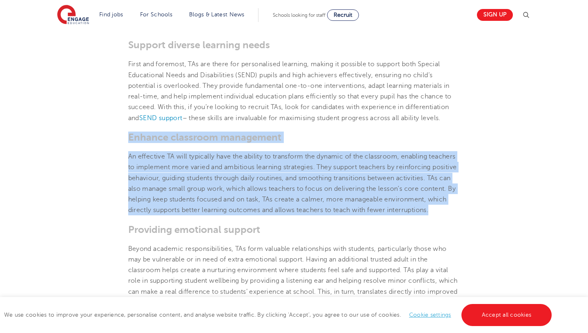
drag, startPoint x: 321, startPoint y: 204, endPoint x: 332, endPoint y: 153, distance: 52.5
click at [332, 153] on section "[DATE] The Importance of Teaching Assistants – A guide The demands on UK school…" at bounding box center [294, 320] width 495 height 966
click at [332, 143] on h3 "Enhance classroom management" at bounding box center [294, 136] width 332 height 11
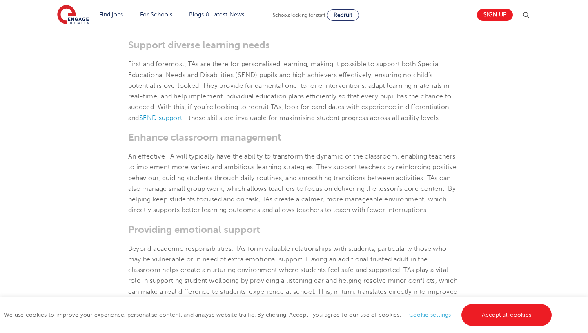
click at [332, 143] on h3 "Enhance classroom management" at bounding box center [294, 136] width 332 height 11
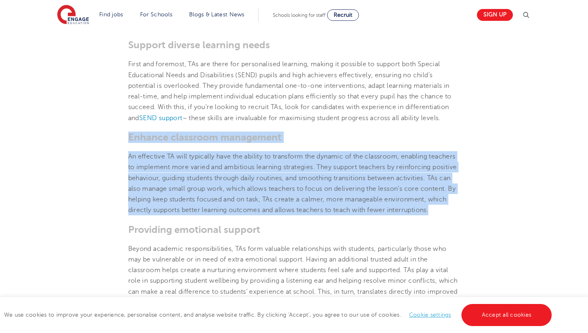
drag, startPoint x: 332, startPoint y: 153, endPoint x: 324, endPoint y: 211, distance: 58.5
click at [324, 211] on section "[DATE] The Importance of Teaching Assistants – A guide The demands on UK school…" at bounding box center [294, 320] width 495 height 966
click at [324, 211] on span "An effective TA will typically have the ability to transform the dynamic of the…" at bounding box center [292, 183] width 329 height 61
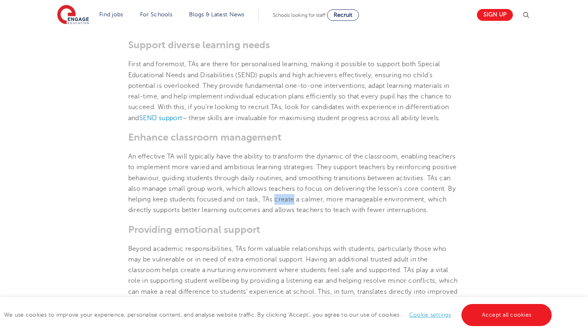
click at [324, 211] on span "An effective TA will typically have the ability to transform the dynamic of the…" at bounding box center [292, 183] width 329 height 61
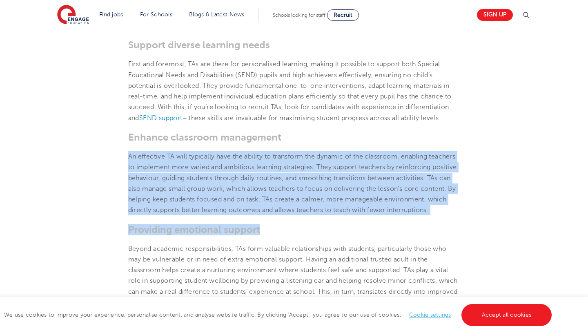
drag, startPoint x: 324, startPoint y: 211, endPoint x: 321, endPoint y: 244, distance: 32.8
click at [321, 244] on section "[DATE] The Importance of Teaching Assistants – A guide The demands on UK school…" at bounding box center [294, 320] width 495 height 966
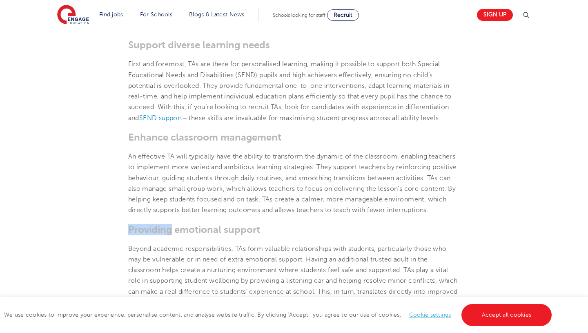
click at [321, 244] on section "[DATE] The Importance of Teaching Assistants – A guide The demands on UK school…" at bounding box center [294, 320] width 495 height 966
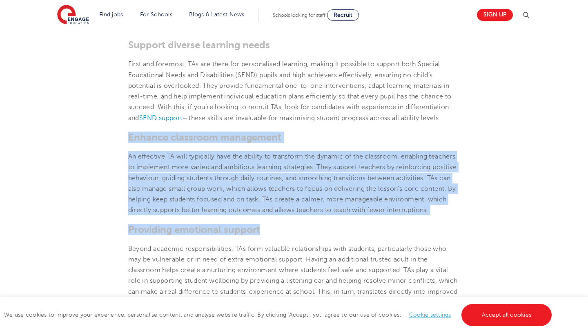
drag, startPoint x: 321, startPoint y: 244, endPoint x: 335, endPoint y: 144, distance: 100.5
click at [335, 144] on section "[DATE] The Importance of Teaching Assistants – A guide The demands on UK school…" at bounding box center [294, 320] width 495 height 966
click at [319, 178] on span "An effective TA will typically have the ability to transform the dynamic of the…" at bounding box center [292, 183] width 329 height 61
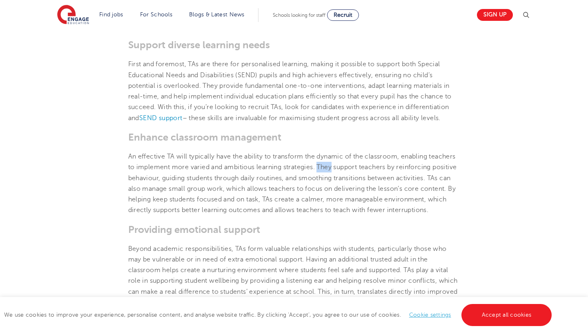
click at [319, 178] on span "An effective TA will typically have the ability to transform the dynamic of the…" at bounding box center [292, 183] width 329 height 61
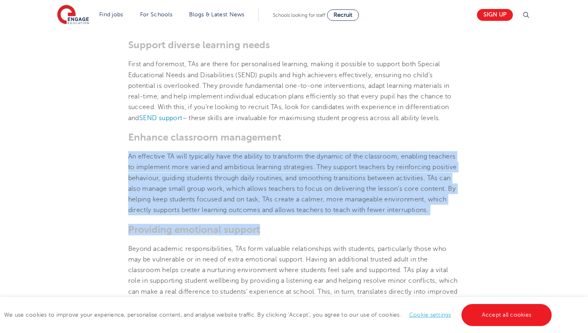
drag, startPoint x: 319, startPoint y: 178, endPoint x: 304, endPoint y: 250, distance: 73.9
click at [304, 250] on section "[DATE] The Importance of Teaching Assistants – A guide The demands on UK school…" at bounding box center [294, 320] width 495 height 966
click at [304, 235] on h3 "Providing emotional support" at bounding box center [294, 229] width 332 height 11
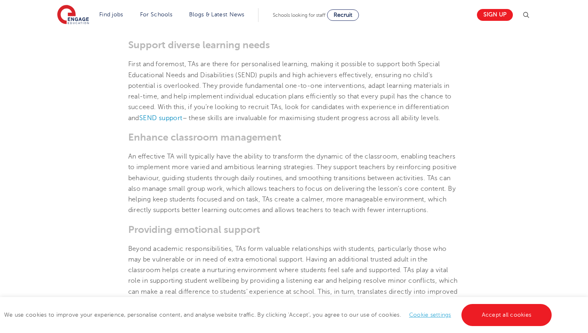
click at [304, 235] on h3 "Providing emotional support" at bounding box center [294, 229] width 332 height 11
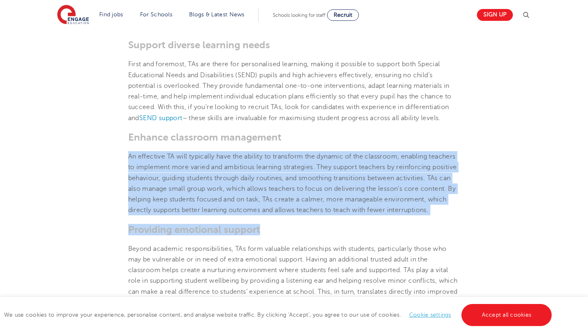
drag, startPoint x: 304, startPoint y: 250, endPoint x: 311, endPoint y: 191, distance: 59.2
click at [311, 191] on section "[DATE] The Importance of Teaching Assistants – A guide The demands on UK school…" at bounding box center [294, 320] width 495 height 966
click at [311, 191] on span "An effective TA will typically have the ability to transform the dynamic of the…" at bounding box center [292, 183] width 329 height 61
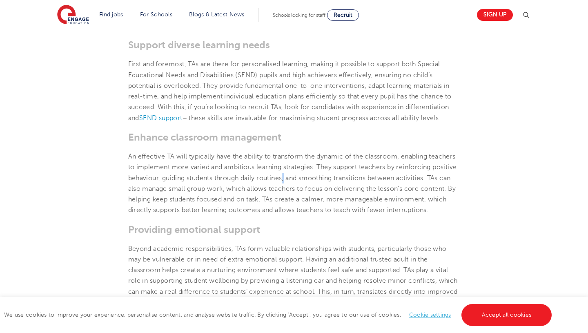
click at [311, 191] on span "An effective TA will typically have the ability to transform the dynamic of the…" at bounding box center [292, 183] width 329 height 61
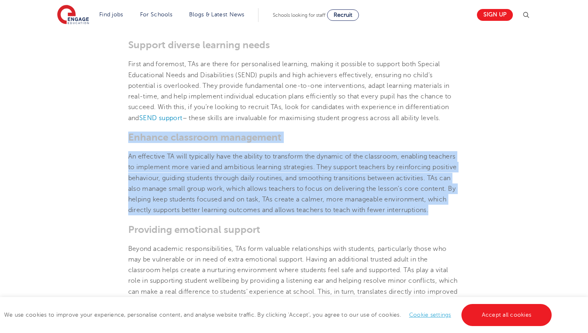
drag, startPoint x: 311, startPoint y: 191, endPoint x: 317, endPoint y: 153, distance: 38.4
click at [317, 153] on section "[DATE] The Importance of Teaching Assistants – A guide The demands on UK school…" at bounding box center [294, 320] width 495 height 966
click at [317, 143] on h3 "Enhance classroom management" at bounding box center [294, 136] width 332 height 11
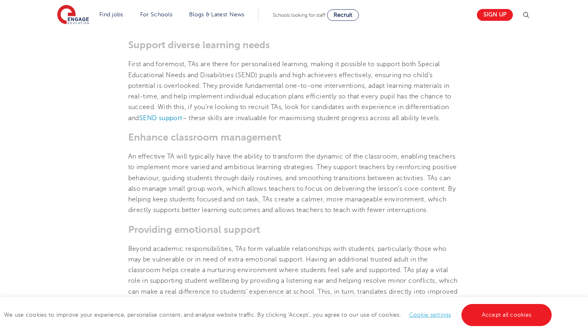
click at [317, 143] on h3 "Enhance classroom management" at bounding box center [294, 136] width 332 height 11
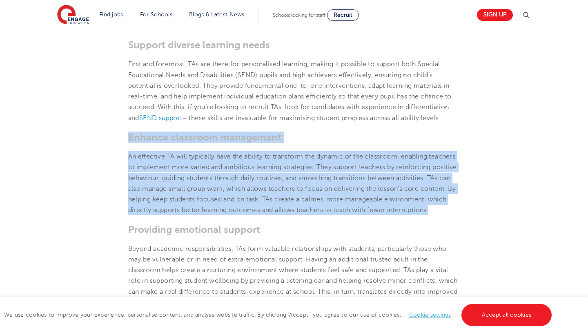
drag, startPoint x: 317, startPoint y: 153, endPoint x: 306, endPoint y: 207, distance: 55.2
click at [306, 207] on section "[DATE] The Importance of Teaching Assistants – A guide The demands on UK school…" at bounding box center [294, 320] width 495 height 966
click at [306, 207] on span "An effective TA will typically have the ability to transform the dynamic of the…" at bounding box center [292, 183] width 329 height 61
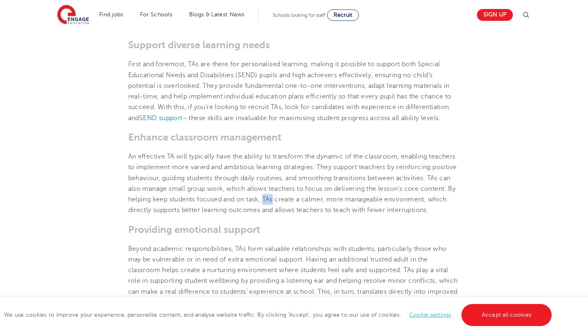
click at [306, 207] on span "An effective TA will typically have the ability to transform the dynamic of the…" at bounding box center [292, 183] width 329 height 61
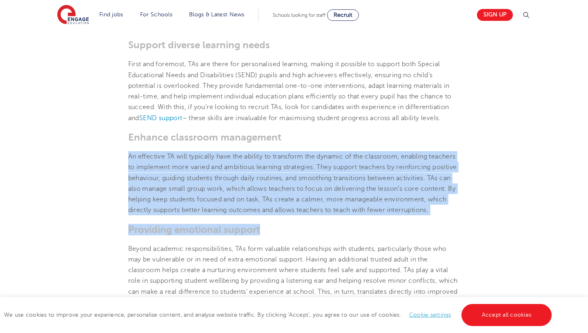
drag, startPoint x: 306, startPoint y: 207, endPoint x: 303, endPoint y: 241, distance: 34.0
click at [303, 241] on section "[DATE] The Importance of Teaching Assistants – A guide The demands on UK school…" at bounding box center [294, 320] width 495 height 966
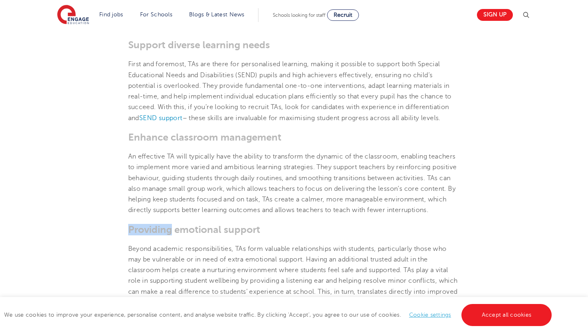
click at [303, 241] on section "[DATE] The Importance of Teaching Assistants – A guide The demands on UK school…" at bounding box center [294, 320] width 495 height 966
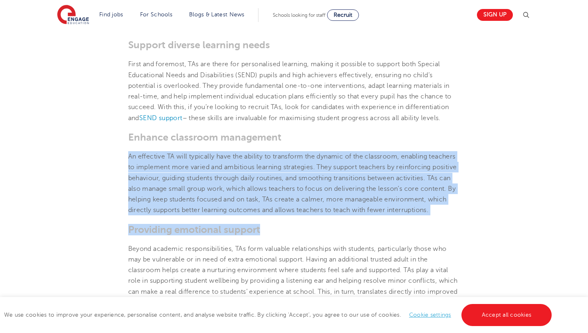
drag, startPoint x: 303, startPoint y: 241, endPoint x: 318, endPoint y: 159, distance: 83.4
click at [318, 159] on section "[DATE] The Importance of Teaching Assistants – A guide The demands on UK school…" at bounding box center [294, 320] width 495 height 966
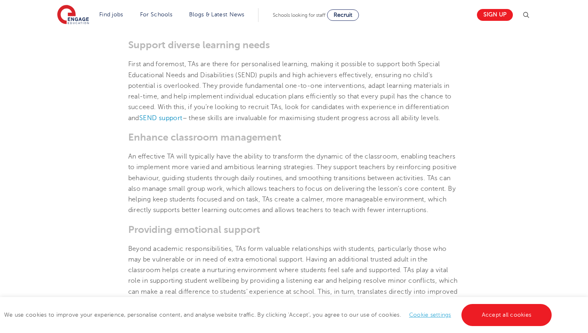
click at [322, 143] on h3 "Enhance classroom management" at bounding box center [294, 136] width 332 height 11
click at [312, 143] on h3 "Enhance classroom management" at bounding box center [294, 136] width 332 height 11
click at [307, 188] on span "An effective TA will typically have the ability to transform the dynamic of the…" at bounding box center [292, 183] width 329 height 61
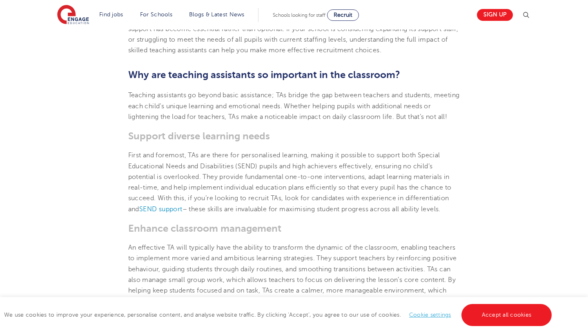
scroll to position [271, 0]
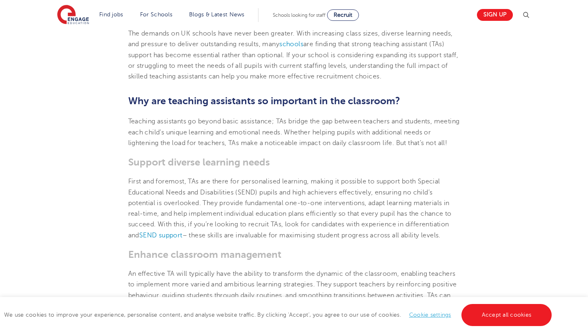
click at [295, 226] on span "First and foremost, TAs are there for personalised learning, making it possible…" at bounding box center [289, 208] width 323 height 61
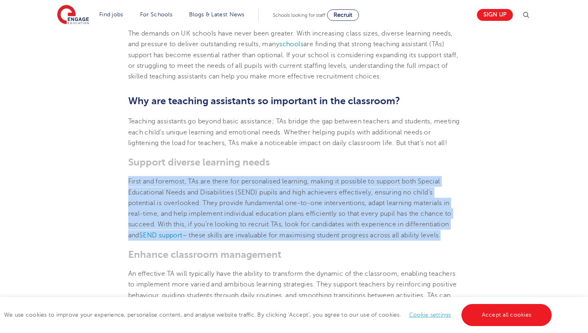
click at [295, 226] on span "First and foremost, TAs are there for personalised learning, making it possible…" at bounding box center [289, 208] width 323 height 61
click at [295, 233] on span "First and foremost, TAs are there for personalised learning, making it possible…" at bounding box center [289, 208] width 323 height 61
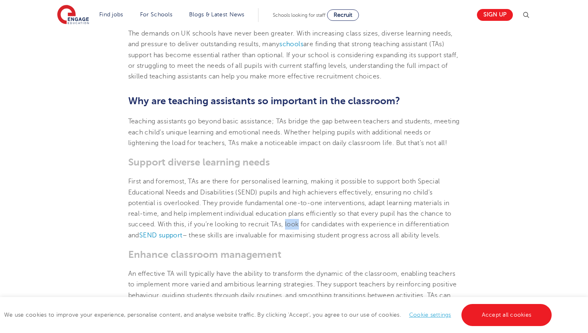
click at [295, 233] on span "First and foremost, TAs are there for personalised learning, making it possible…" at bounding box center [289, 208] width 323 height 61
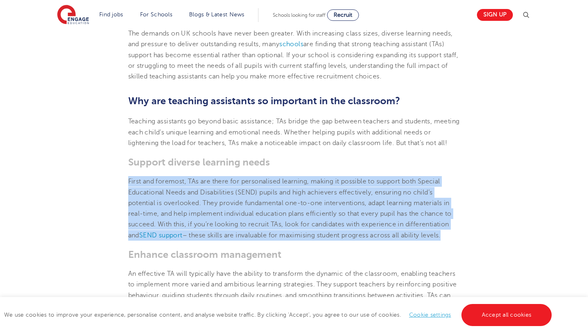
click at [295, 233] on span "First and foremost, TAs are there for personalised learning, making it possible…" at bounding box center [289, 208] width 323 height 61
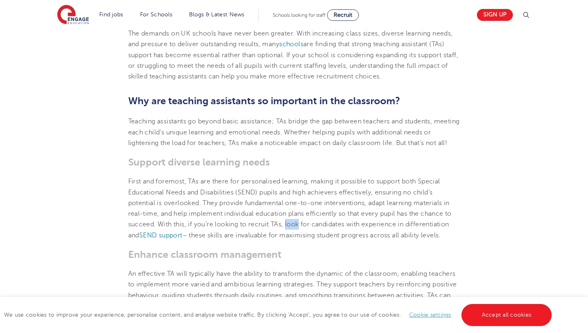
click at [295, 233] on span "First and foremost, TAs are there for personalised learning, making it possible…" at bounding box center [289, 208] width 323 height 61
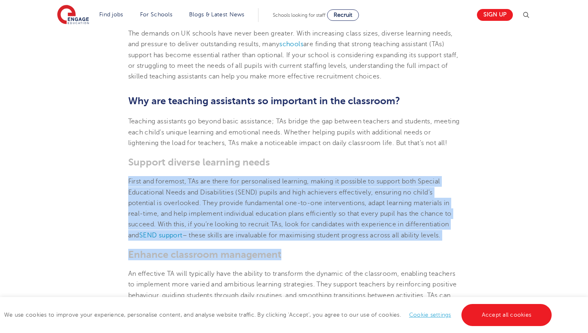
drag, startPoint x: 295, startPoint y: 233, endPoint x: 290, endPoint y: 265, distance: 33.0
click at [290, 260] on h3 "Enhance classroom management" at bounding box center [294, 254] width 332 height 11
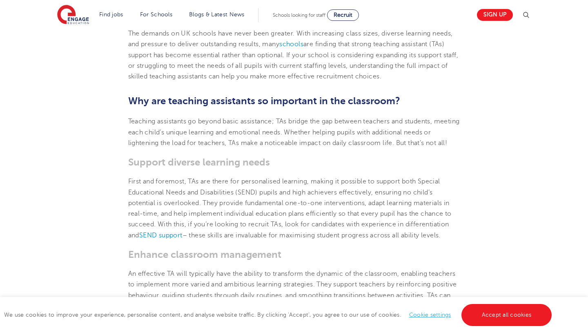
click at [290, 260] on h3 "Enhance classroom management" at bounding box center [294, 254] width 332 height 11
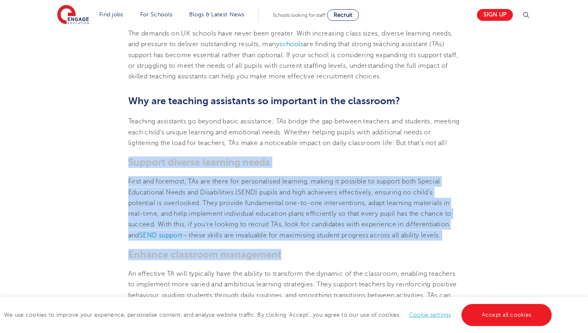
drag, startPoint x: 290, startPoint y: 265, endPoint x: 311, endPoint y: 178, distance: 89.3
click at [311, 168] on h3 "Support diverse learning needs" at bounding box center [294, 161] width 332 height 11
drag, startPoint x: 311, startPoint y: 178, endPoint x: 301, endPoint y: 222, distance: 45.1
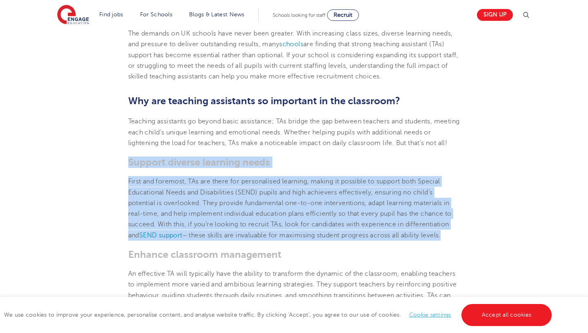
click at [301, 222] on span "First and foremost, TAs are there for personalised learning, making it possible…" at bounding box center [289, 208] width 323 height 61
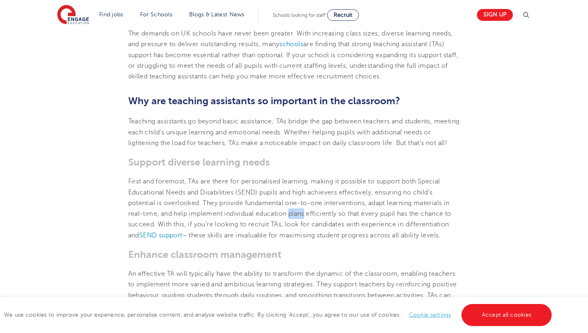
click at [301, 222] on span "First and foremost, TAs are there for personalised learning, making it possible…" at bounding box center [289, 208] width 323 height 61
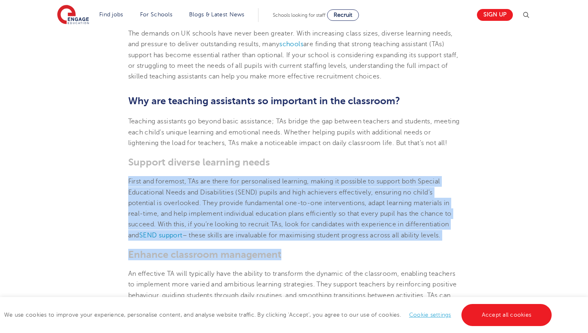
drag, startPoint x: 301, startPoint y: 222, endPoint x: 291, endPoint y: 260, distance: 38.8
click at [291, 260] on h3 "Enhance classroom management" at bounding box center [294, 254] width 332 height 11
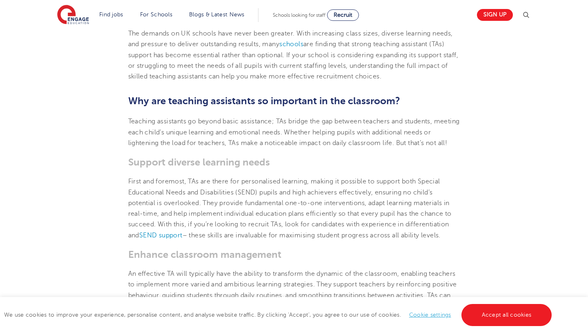
click at [291, 260] on h3 "Enhance classroom management" at bounding box center [294, 254] width 332 height 11
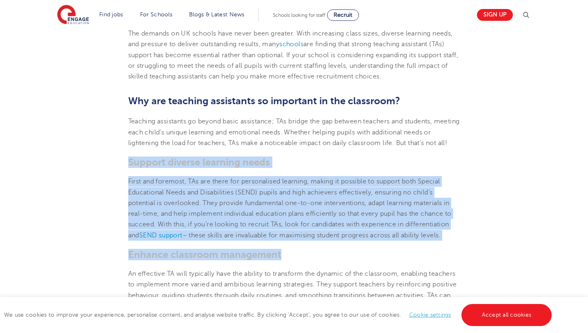
drag, startPoint x: 291, startPoint y: 260, endPoint x: 304, endPoint y: 175, distance: 85.8
click at [304, 168] on h3 "Support diverse learning needs" at bounding box center [294, 161] width 332 height 11
drag, startPoint x: 304, startPoint y: 175, endPoint x: 294, endPoint y: 228, distance: 53.6
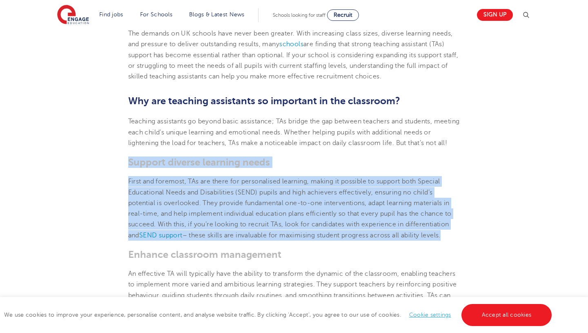
click at [294, 228] on p "First and foremost, TAs are there for personalised learning, making it possible…" at bounding box center [294, 208] width 332 height 64
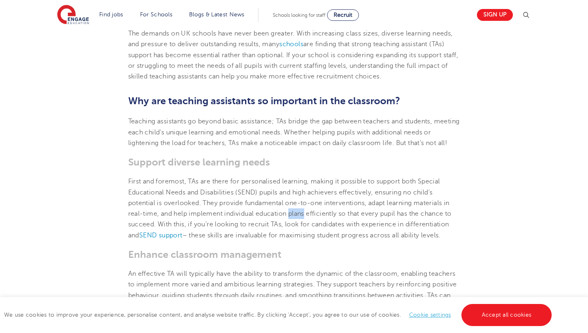
click at [294, 228] on p "First and foremost, TAs are there for personalised learning, making it possible…" at bounding box center [294, 208] width 332 height 64
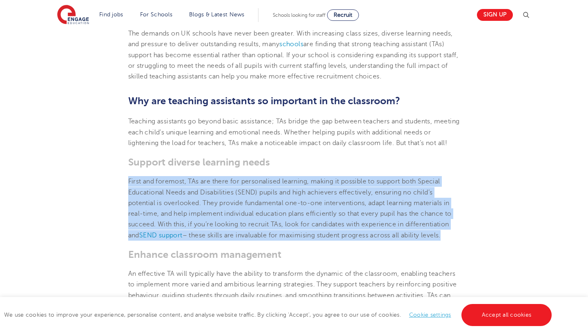
click at [294, 228] on p "First and foremost, TAs are there for personalised learning, making it possible…" at bounding box center [294, 208] width 332 height 64
click at [294, 238] on span "First and foremost, TAs are there for personalised learning, making it possible…" at bounding box center [289, 208] width 323 height 61
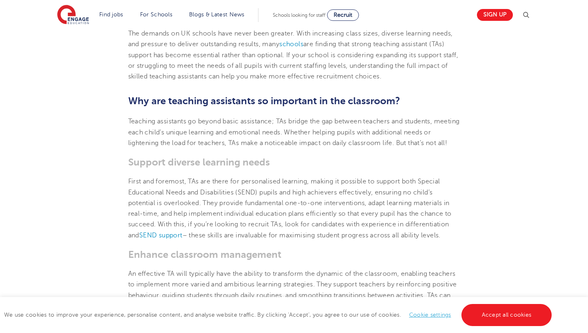
click at [294, 238] on span "First and foremost, TAs are there for personalised learning, making it possible…" at bounding box center [289, 208] width 323 height 61
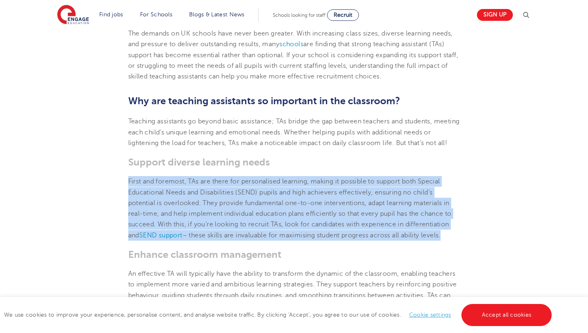
click at [294, 238] on span "First and foremost, TAs are there for personalised learning, making it possible…" at bounding box center [289, 208] width 323 height 61
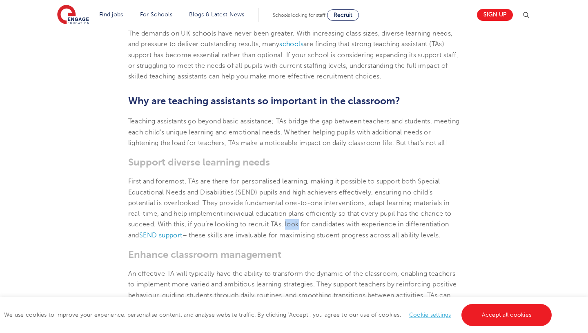
click at [294, 238] on span "First and foremost, TAs are there for personalised learning, making it possible…" at bounding box center [289, 208] width 323 height 61
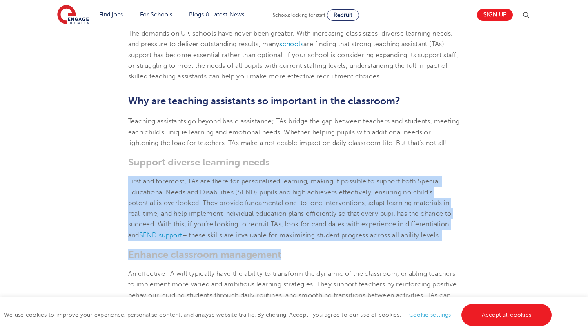
drag, startPoint x: 294, startPoint y: 238, endPoint x: 289, endPoint y: 265, distance: 27.5
click at [289, 260] on h3 "Enhance classroom management" at bounding box center [294, 254] width 332 height 11
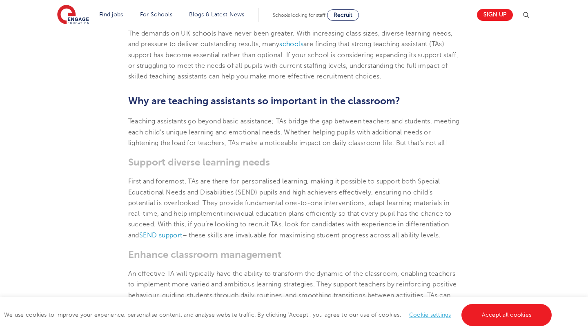
click at [289, 260] on h3 "Enhance classroom management" at bounding box center [294, 254] width 332 height 11
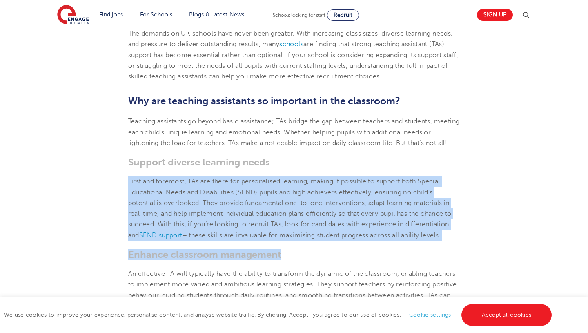
drag, startPoint x: 289, startPoint y: 265, endPoint x: 294, endPoint y: 215, distance: 50.5
click at [294, 215] on span "First and foremost, TAs are there for personalised learning, making it possible…" at bounding box center [289, 208] width 323 height 61
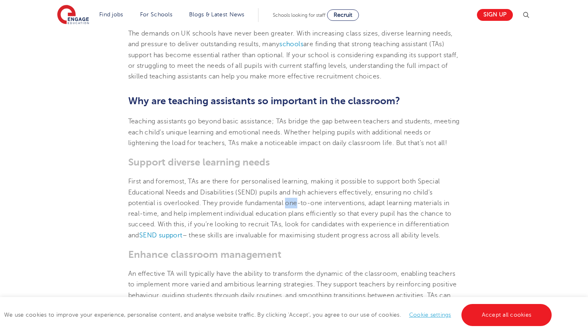
click at [294, 215] on span "First and foremost, TAs are there for personalised learning, making it possible…" at bounding box center [289, 208] width 323 height 61
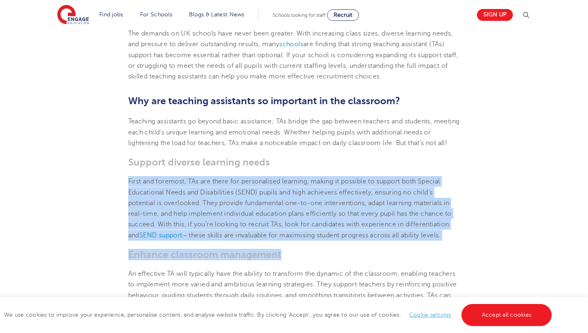
drag, startPoint x: 294, startPoint y: 215, endPoint x: 285, endPoint y: 265, distance: 51.1
click at [285, 260] on h3 "Enhance classroom management" at bounding box center [294, 254] width 332 height 11
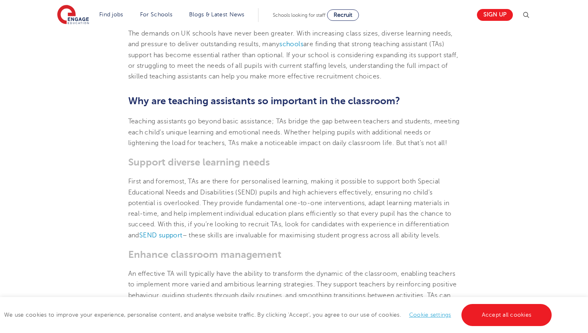
click at [285, 260] on h3 "Enhance classroom management" at bounding box center [294, 254] width 332 height 11
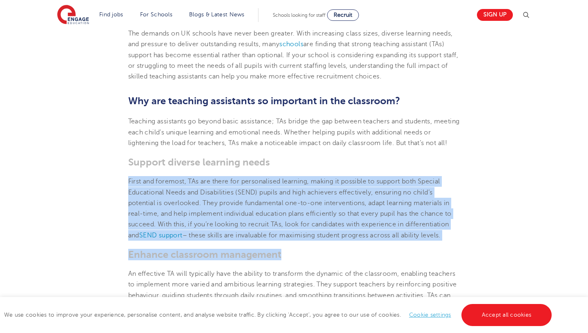
drag, startPoint x: 285, startPoint y: 265, endPoint x: 297, endPoint y: 207, distance: 59.2
click at [297, 207] on p "First and foremost, TAs are there for personalised learning, making it possible…" at bounding box center [294, 208] width 332 height 64
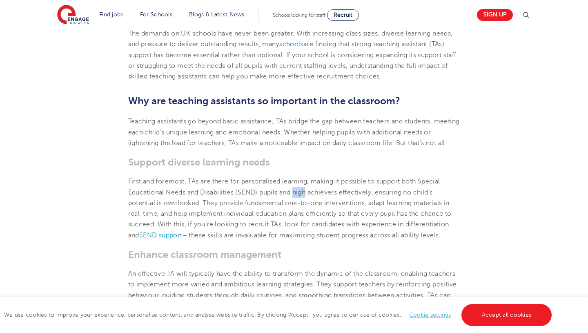
click at [297, 207] on p "First and foremost, TAs are there for personalised learning, making it possible…" at bounding box center [294, 208] width 332 height 64
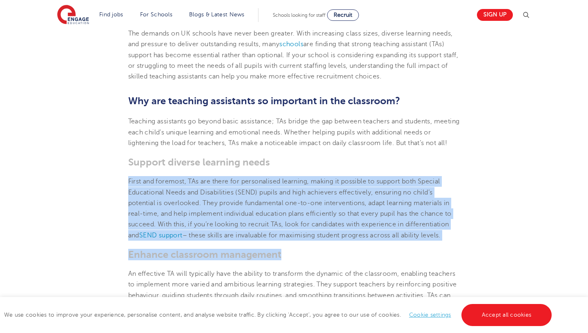
drag, startPoint x: 297, startPoint y: 207, endPoint x: 289, endPoint y: 263, distance: 56.9
click at [289, 260] on h3 "Enhance classroom management" at bounding box center [294, 254] width 332 height 11
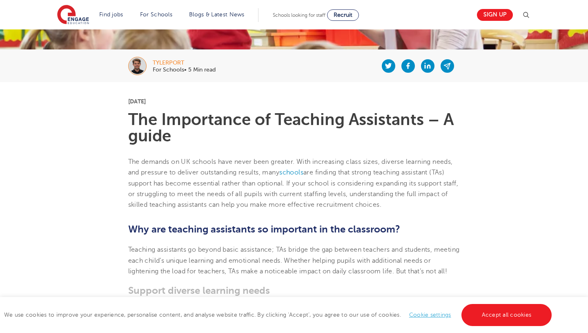
scroll to position [0, 0]
